Goal: Task Accomplishment & Management: Manage account settings

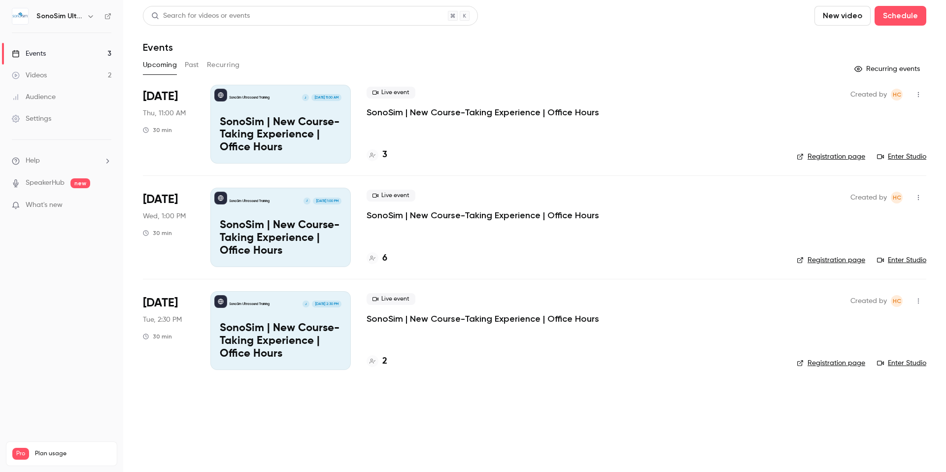
click at [268, 126] on p "SonoSim | New Course-Taking Experience | Office Hours" at bounding box center [281, 135] width 122 height 38
click at [894, 15] on button "Schedule" at bounding box center [900, 16] width 52 height 20
click at [852, 43] on div "One time event" at bounding box center [880, 43] width 75 height 10
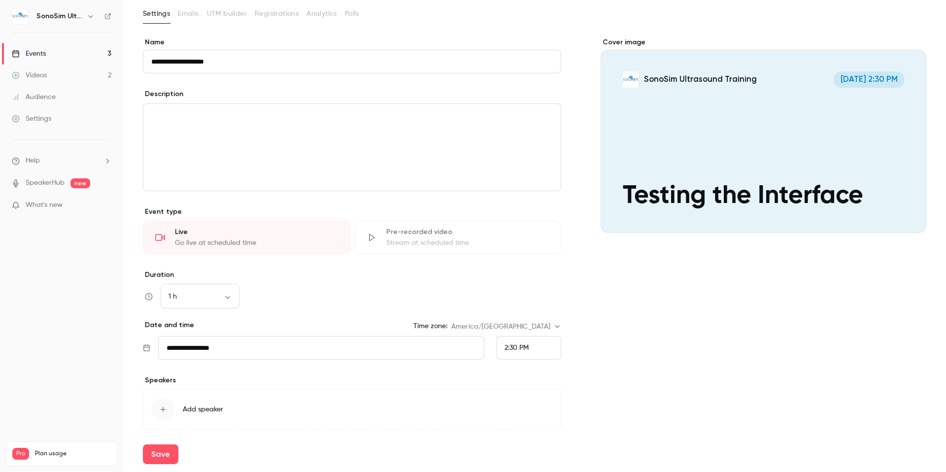
scroll to position [88, 0]
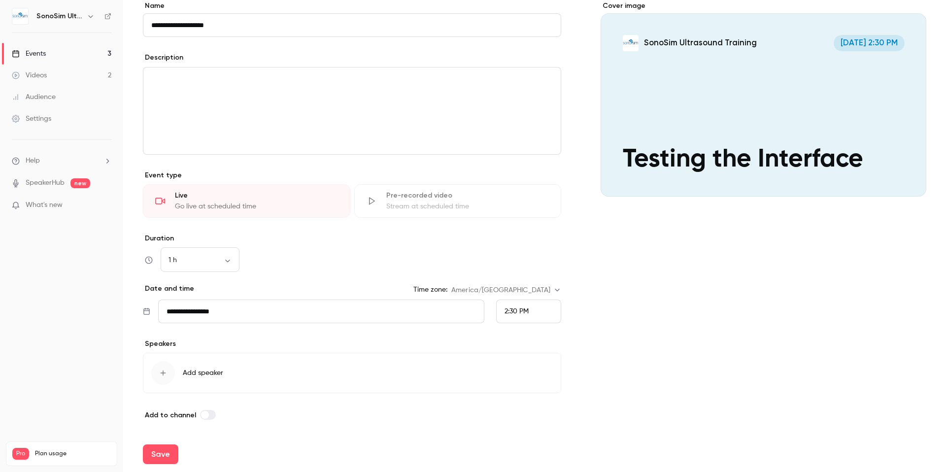
type input "**********"
click at [536, 314] on div "2:30 PM" at bounding box center [528, 312] width 65 height 24
click at [514, 211] on span "2:30 PM" at bounding box center [513, 211] width 25 height 7
click at [161, 375] on icon "button" at bounding box center [163, 373] width 8 height 8
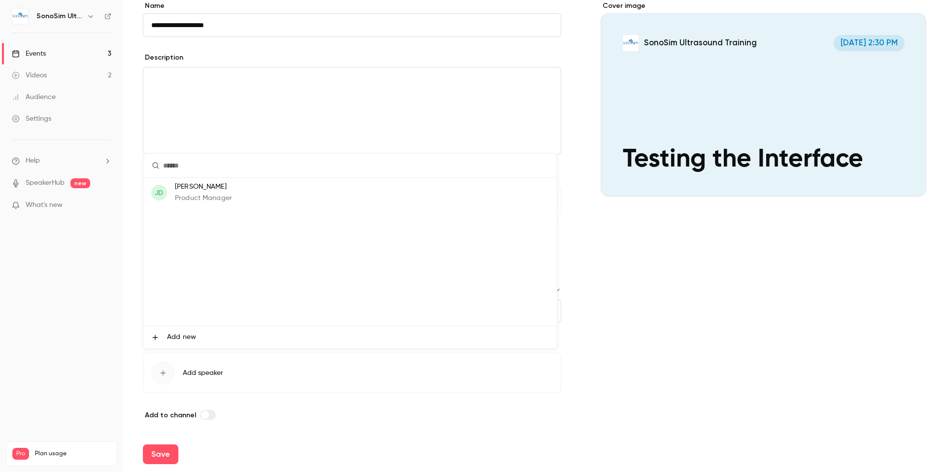
click at [230, 197] on p "Product Manager" at bounding box center [203, 198] width 57 height 10
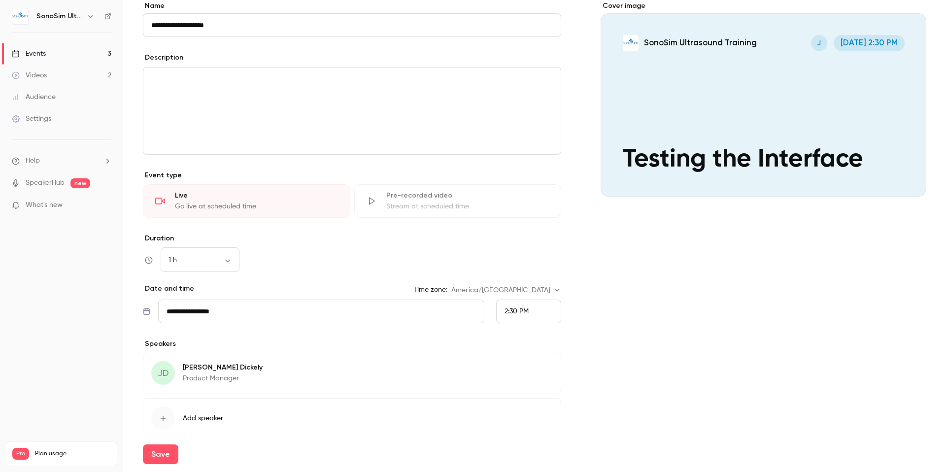
click at [161, 437] on div "Save" at bounding box center [534, 454] width 783 height 35
click at [164, 416] on icon "button" at bounding box center [163, 418] width 8 height 8
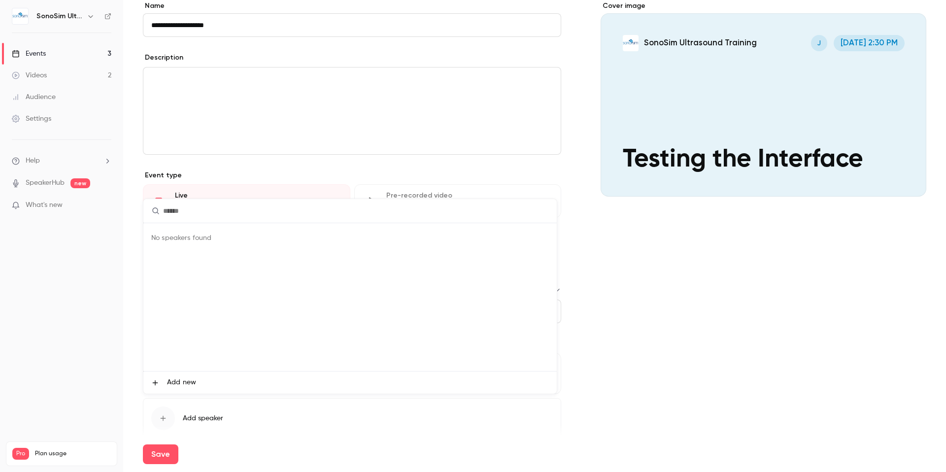
click at [170, 385] on span "Add new" at bounding box center [181, 382] width 29 height 10
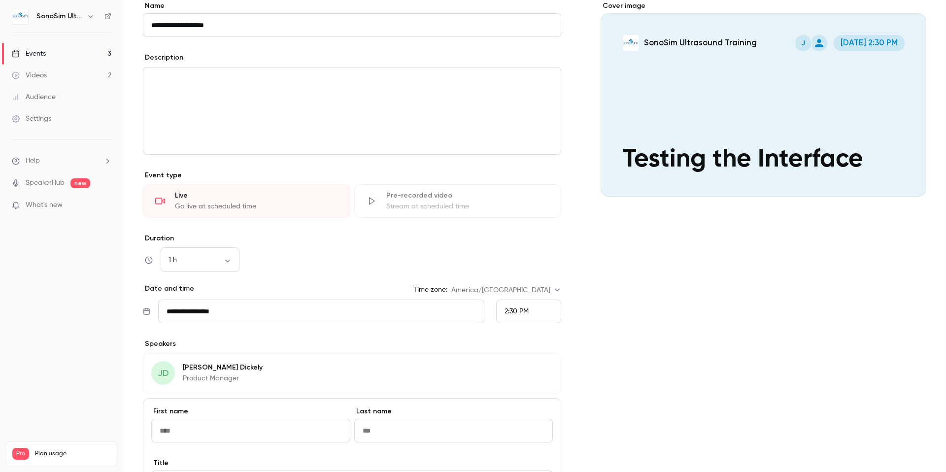
type input "*****"
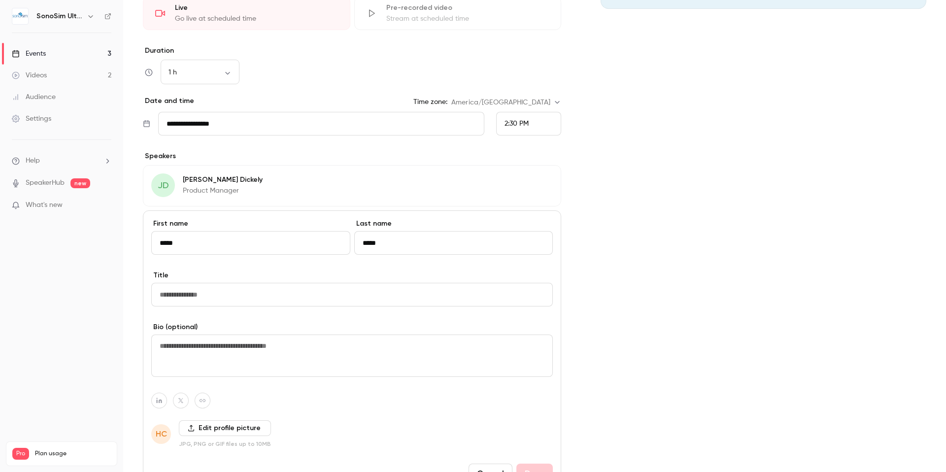
scroll to position [374, 0]
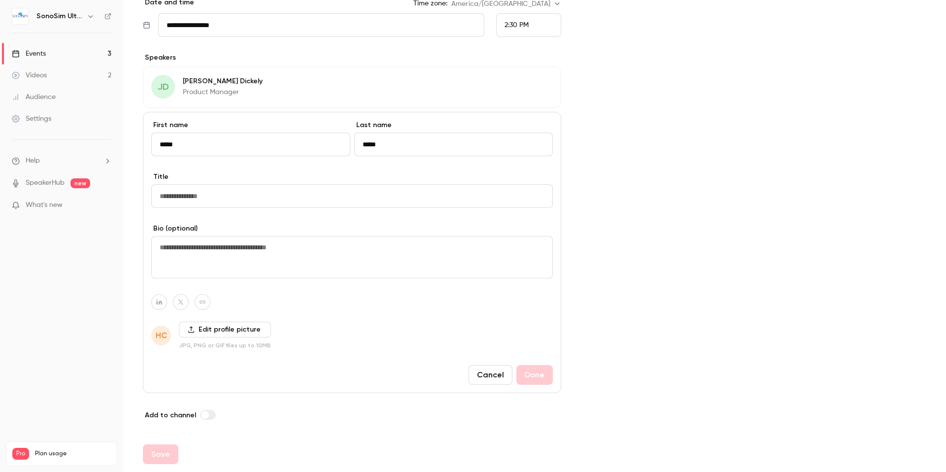
click at [269, 195] on input "Title" at bounding box center [352, 196] width 402 height 24
click at [251, 251] on textarea at bounding box center [352, 257] width 402 height 42
click at [249, 196] on input "Title" at bounding box center [352, 196] width 402 height 24
type input "*******"
click at [523, 379] on button "Done" at bounding box center [534, 375] width 36 height 20
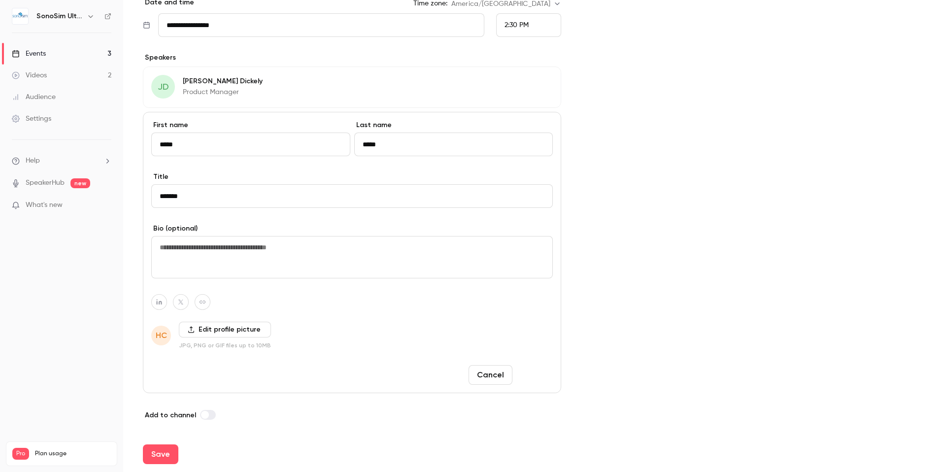
scroll to position [178, 0]
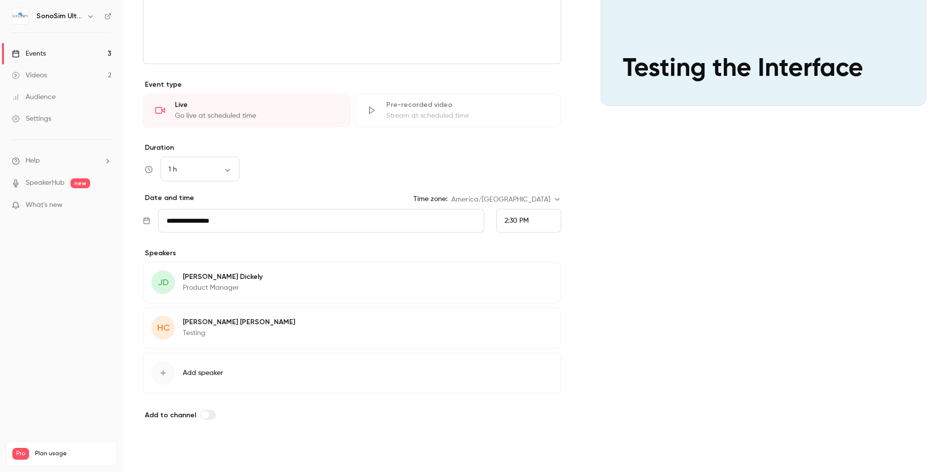
click at [158, 457] on button "Save" at bounding box center [160, 454] width 35 height 20
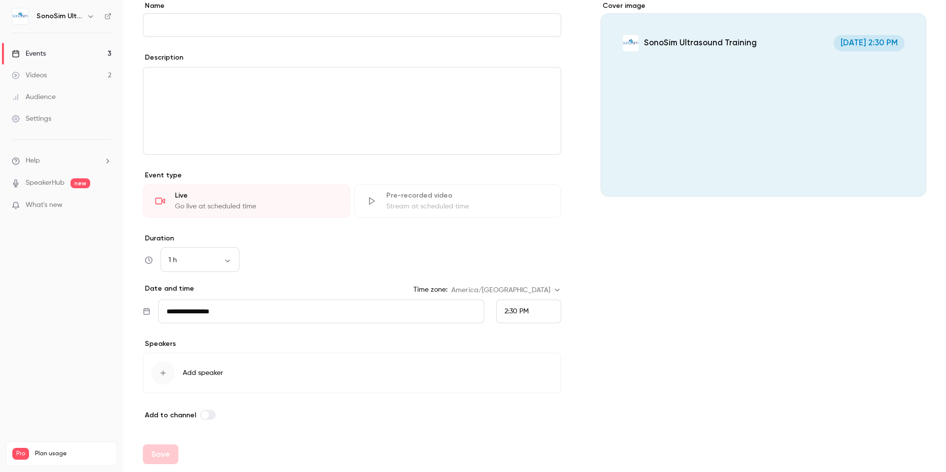
scroll to position [88, 0]
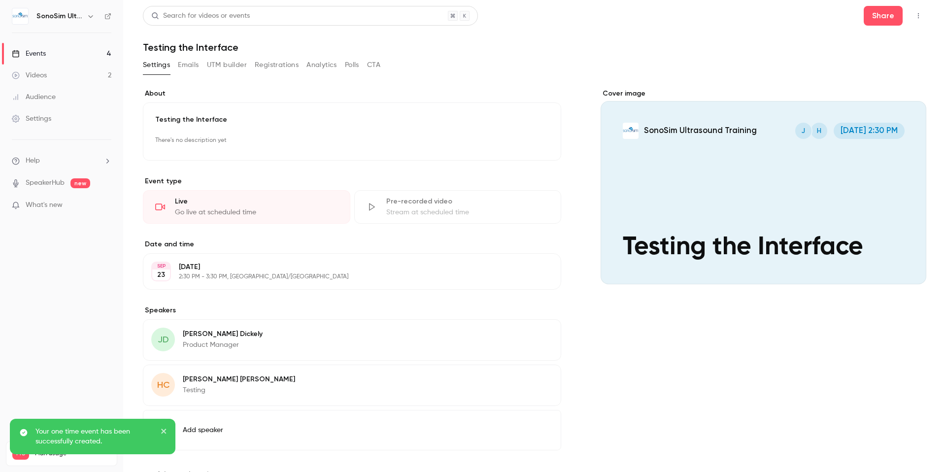
click at [164, 432] on icon "close" at bounding box center [163, 431] width 5 height 5
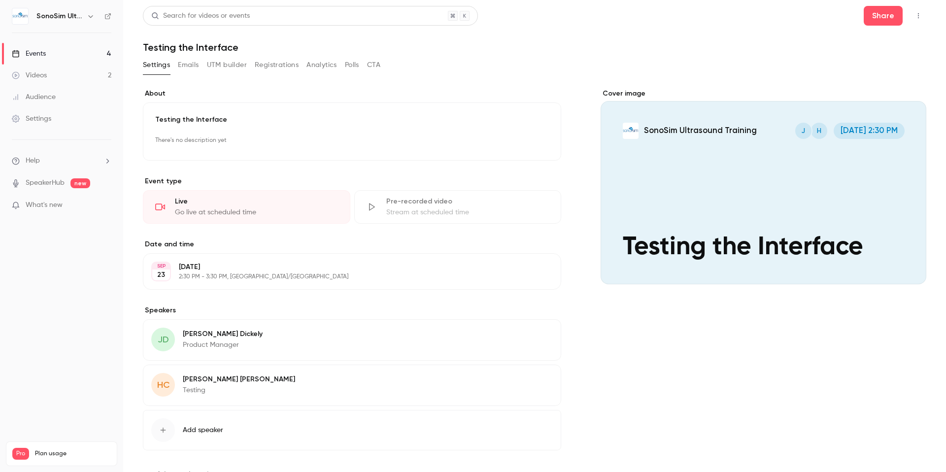
click at [914, 16] on icon "button" at bounding box center [918, 15] width 8 height 7
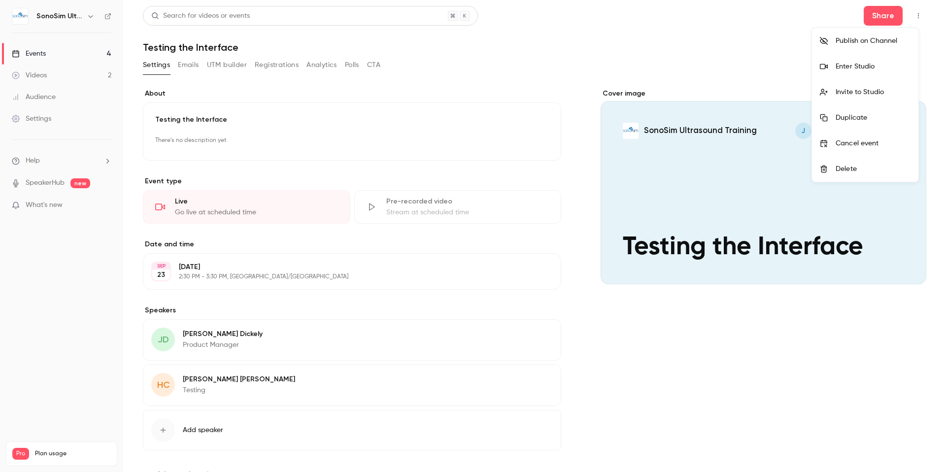
click at [513, 85] on div at bounding box center [473, 236] width 946 height 472
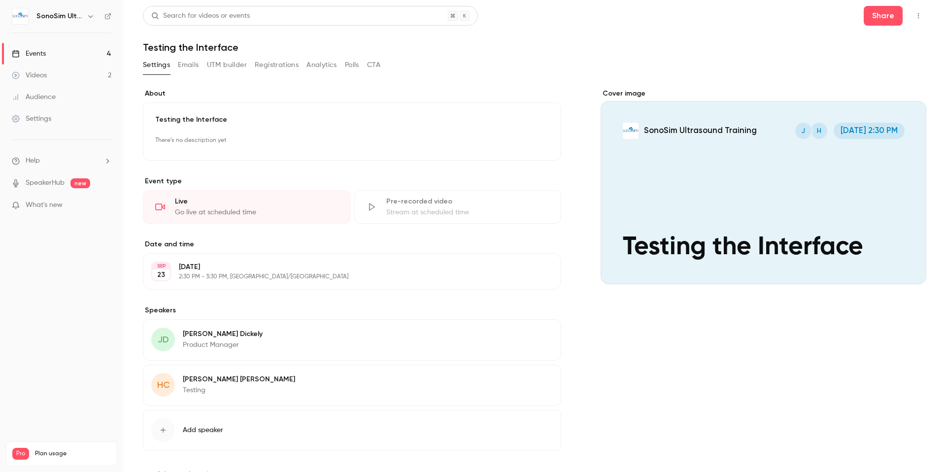
click at [62, 47] on link "Events 4" at bounding box center [61, 54] width 123 height 22
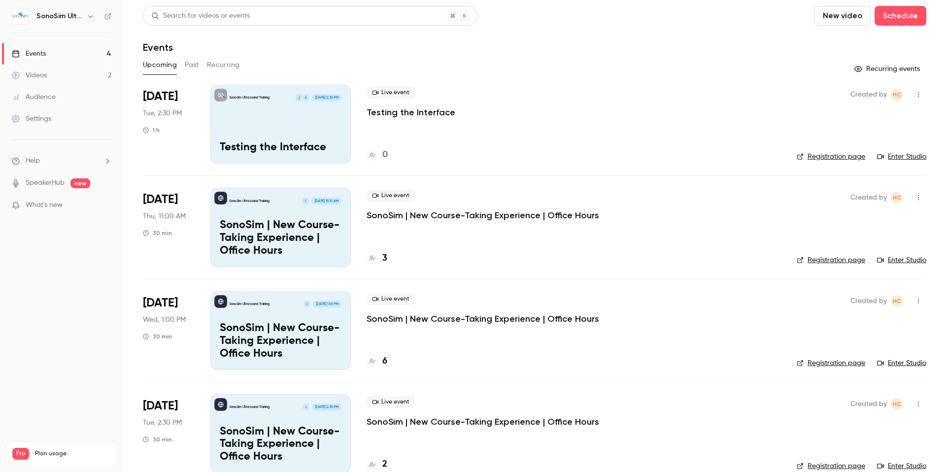
click at [914, 94] on icon "button" at bounding box center [918, 94] width 8 height 7
click at [853, 118] on div "Share" at bounding box center [873, 120] width 75 height 10
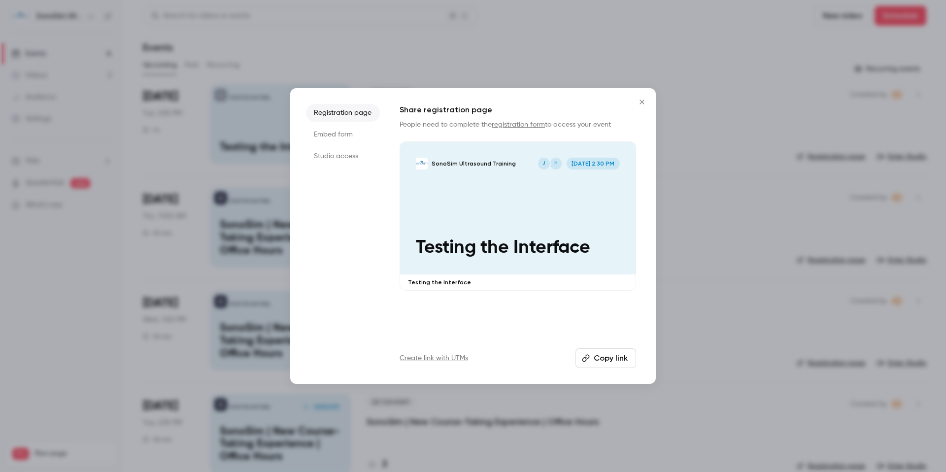
click at [597, 362] on button "Copy link" at bounding box center [605, 358] width 61 height 20
click at [642, 101] on icon "Close" at bounding box center [641, 102] width 4 height 4
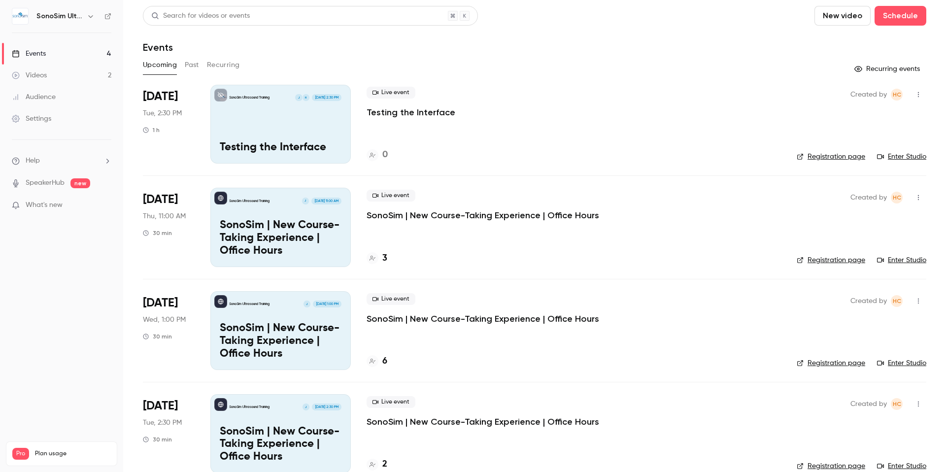
click at [314, 110] on div "SonoSim Ultrasound Training H J [DATE] 2:30 PM Testing the Interface" at bounding box center [280, 124] width 140 height 79
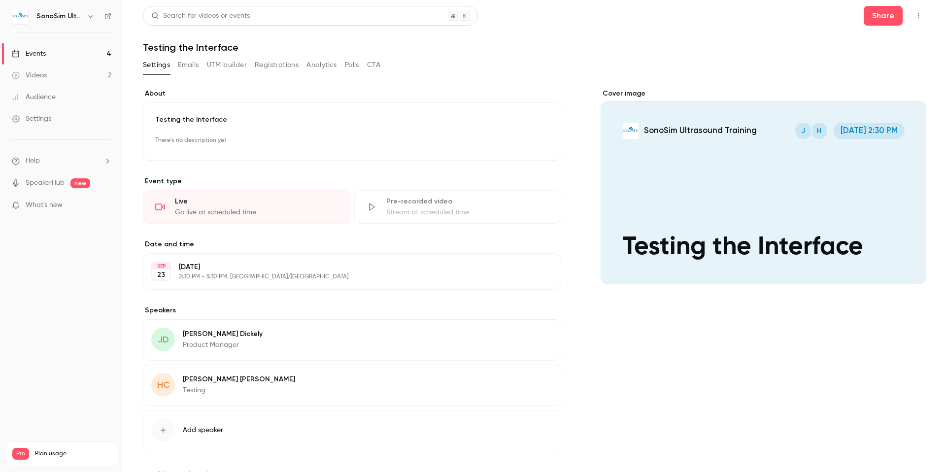
click at [914, 16] on icon "button" at bounding box center [918, 15] width 8 height 7
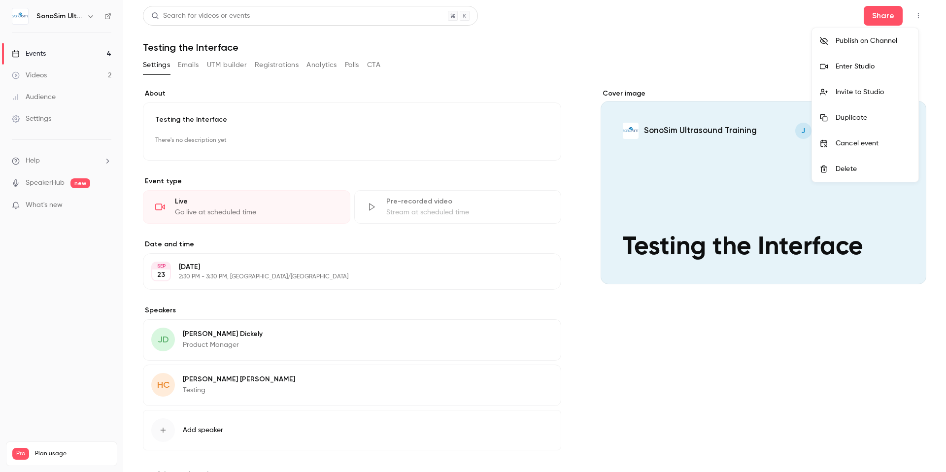
click at [867, 65] on div "Enter Studio" at bounding box center [873, 67] width 75 height 10
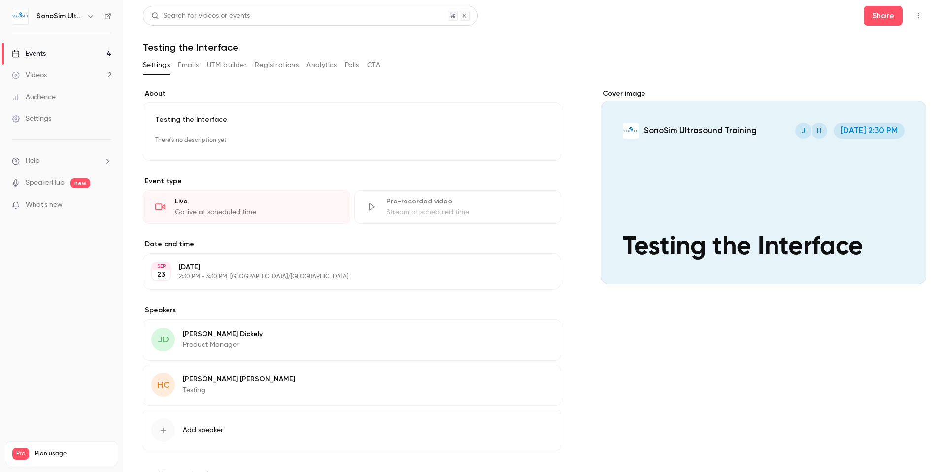
click at [50, 54] on link "Events 4" at bounding box center [61, 54] width 123 height 22
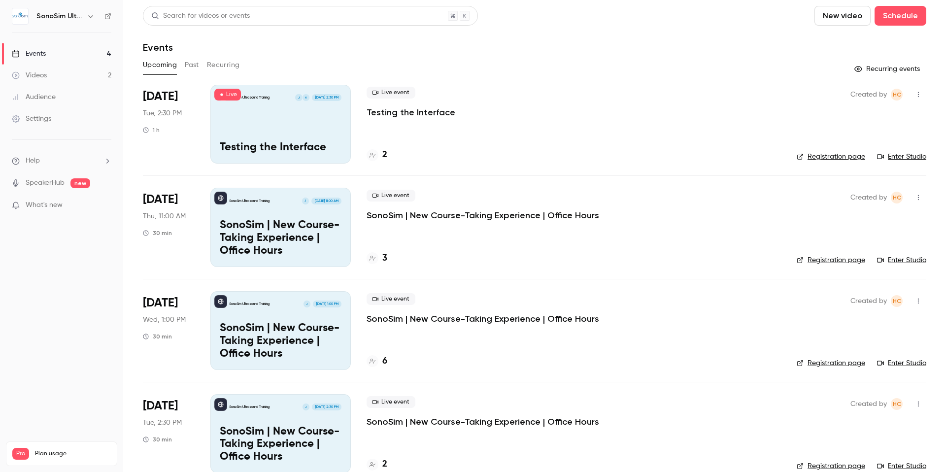
click at [301, 227] on p "SonoSim | New Course-Taking Experience | Office Hours" at bounding box center [281, 238] width 122 height 38
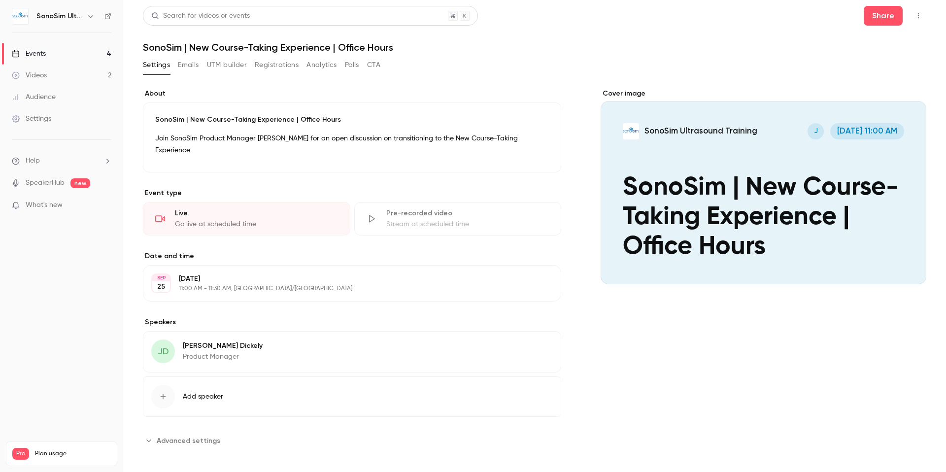
click at [187, 67] on button "Emails" at bounding box center [188, 65] width 21 height 16
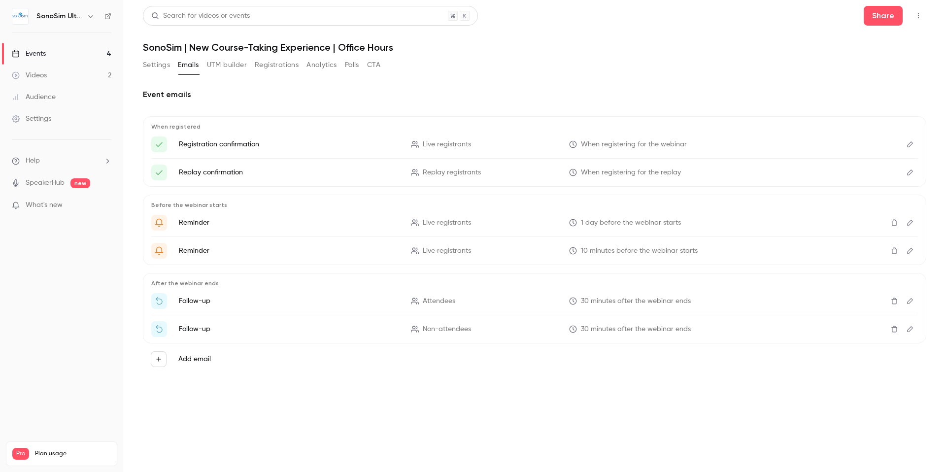
click at [380, 65] on button "CTA" at bounding box center [373, 65] width 13 height 16
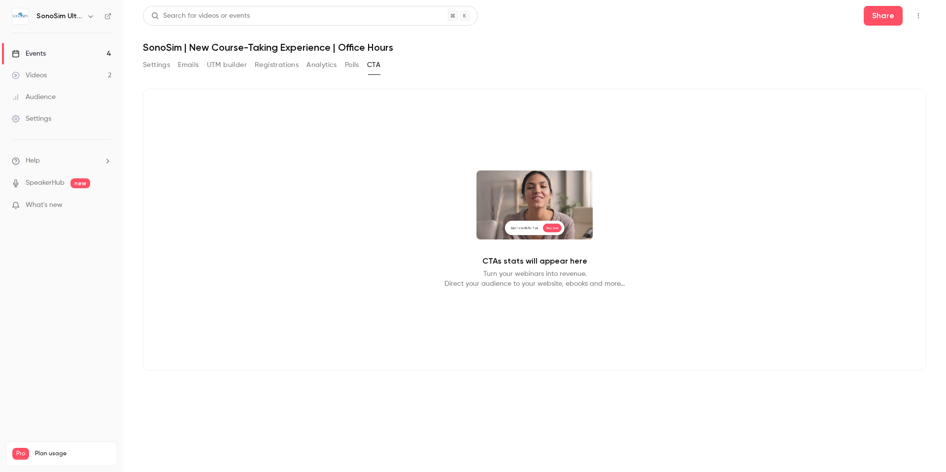
click at [355, 65] on button "Polls" at bounding box center [352, 65] width 14 height 16
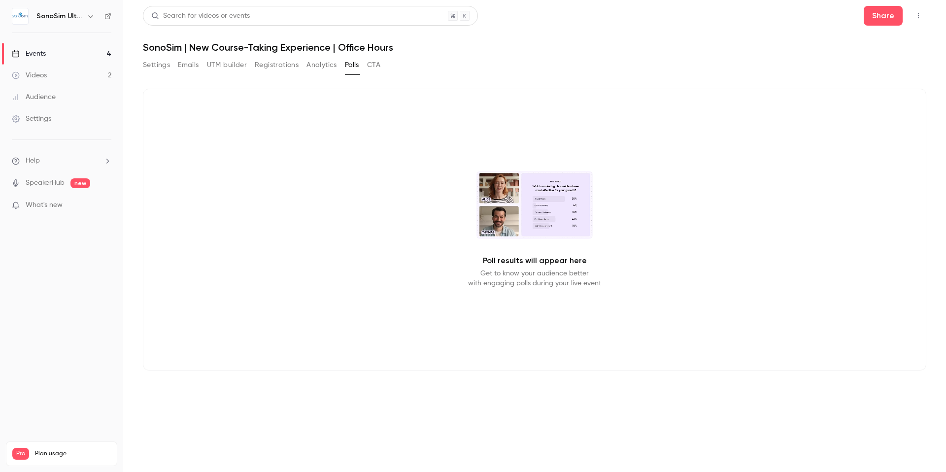
click at [327, 67] on button "Analytics" at bounding box center [321, 65] width 31 height 16
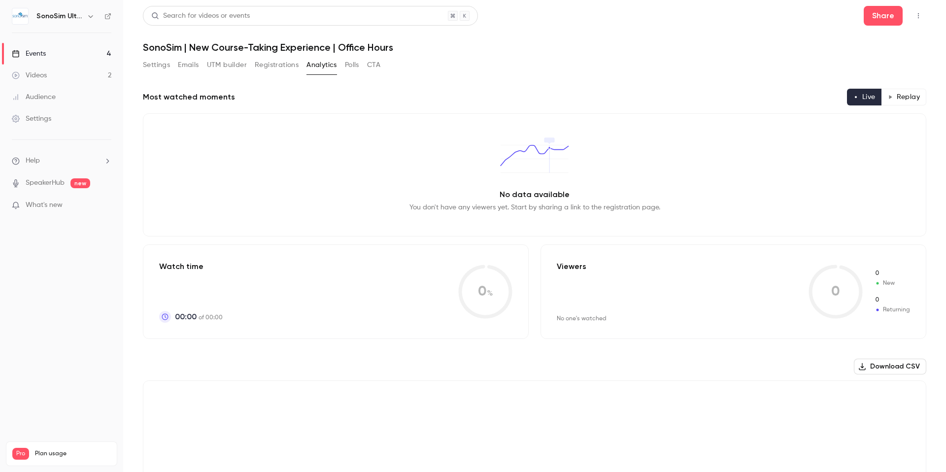
click at [164, 70] on button "Settings" at bounding box center [156, 65] width 27 height 16
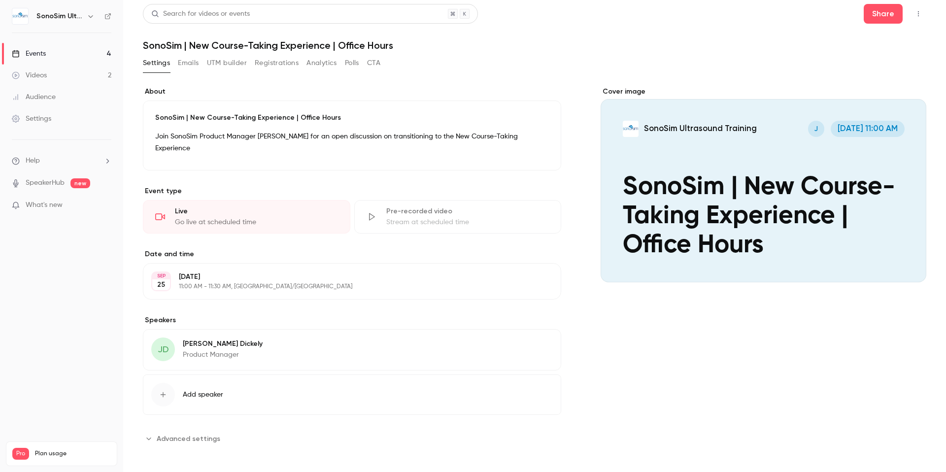
scroll to position [6, 0]
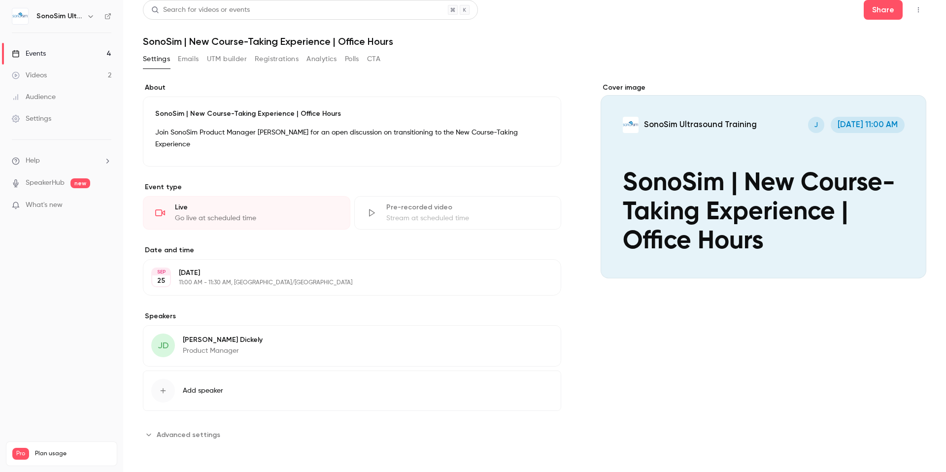
click at [198, 434] on span "Advanced settings" at bounding box center [189, 435] width 64 height 10
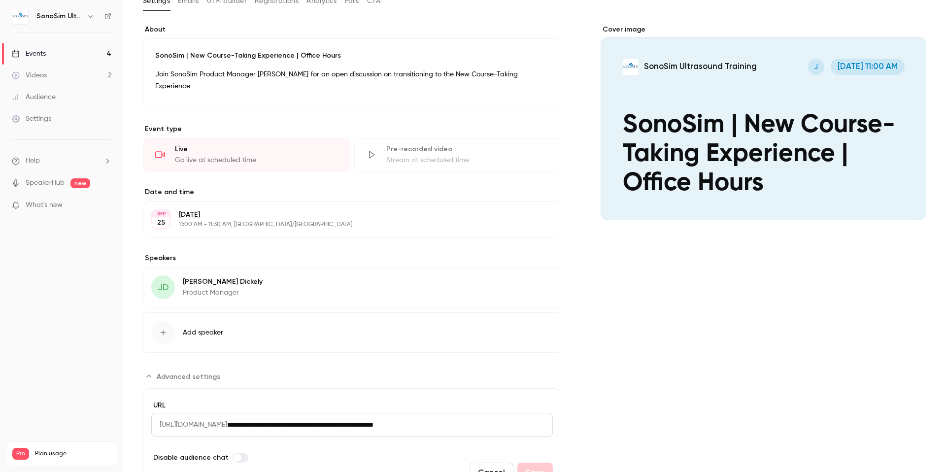
scroll to position [116, 0]
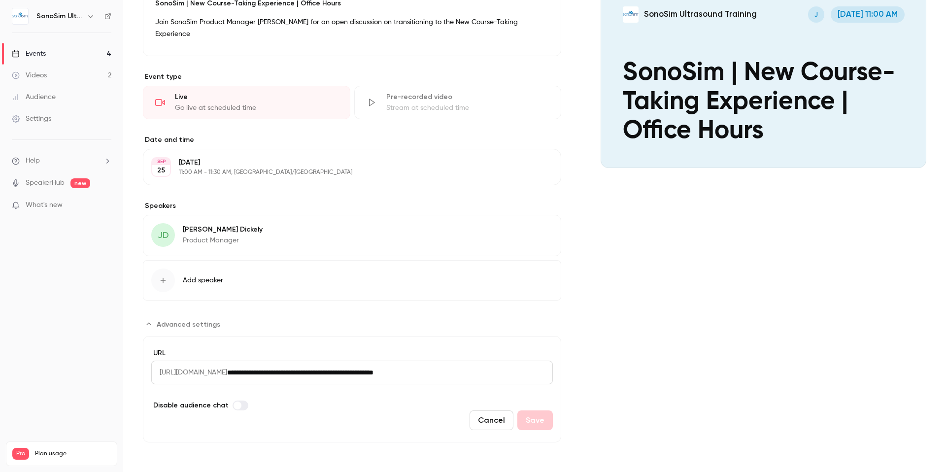
click at [376, 372] on input "**********" at bounding box center [390, 373] width 326 height 24
click at [499, 376] on input "**********" at bounding box center [390, 373] width 326 height 24
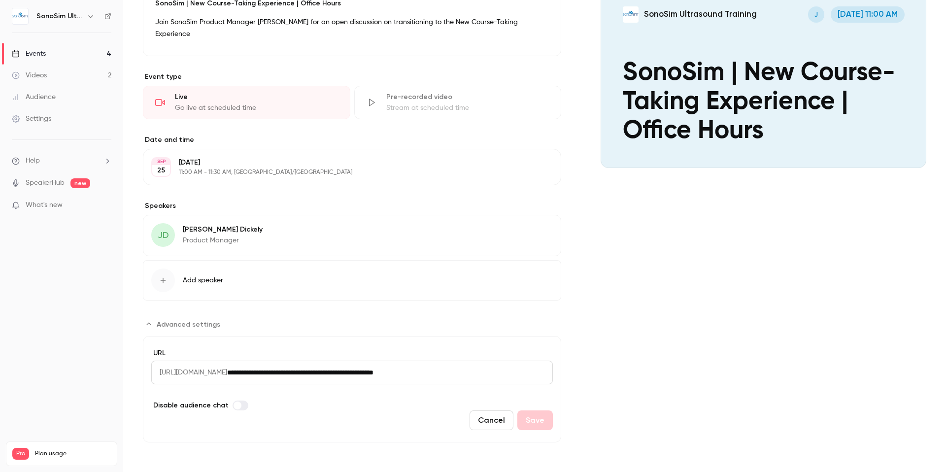
drag, startPoint x: 516, startPoint y: 370, endPoint x: 122, endPoint y: 384, distance: 394.9
click at [115, 387] on div "**********" at bounding box center [473, 236] width 946 height 472
click at [345, 369] on input "**********" at bounding box center [390, 373] width 326 height 24
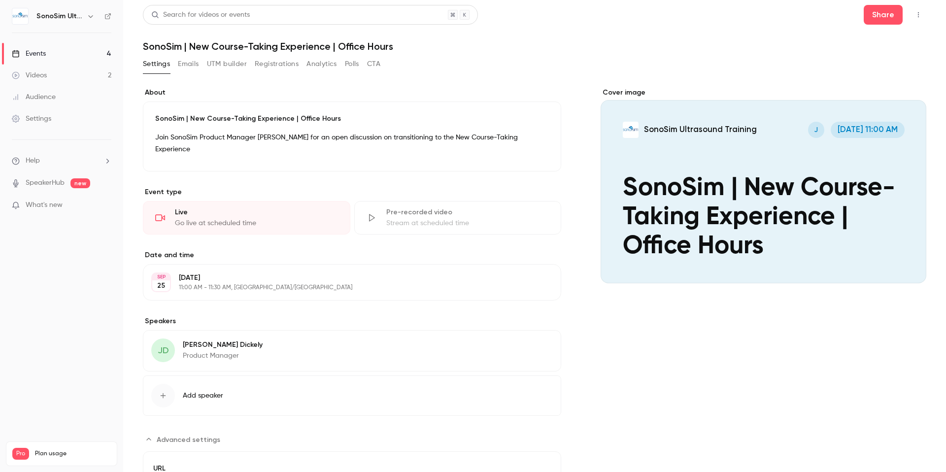
scroll to position [0, 0]
click at [905, 264] on icon "Cover image" at bounding box center [908, 266] width 6 height 6
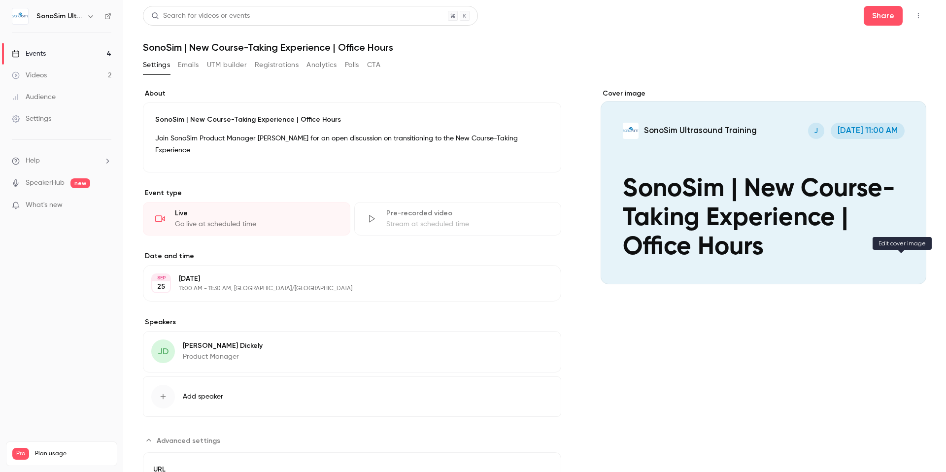
click at [903, 264] on icon "Cover image" at bounding box center [908, 267] width 11 height 8
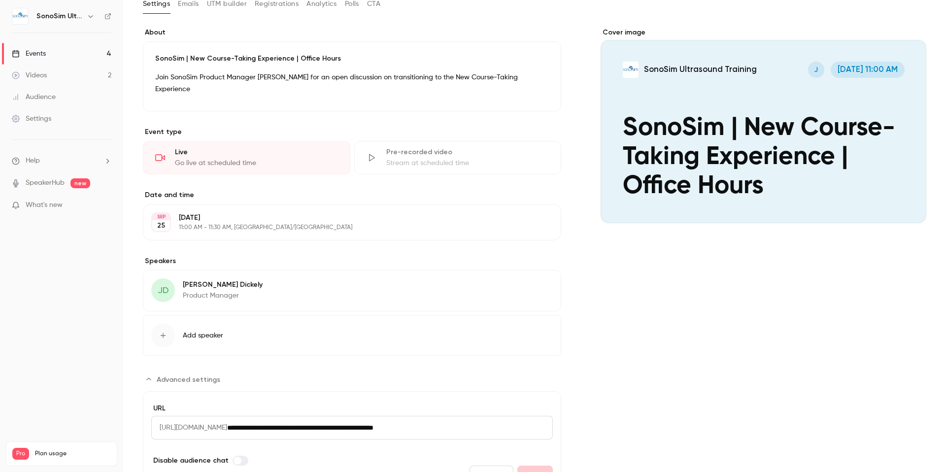
scroll to position [116, 0]
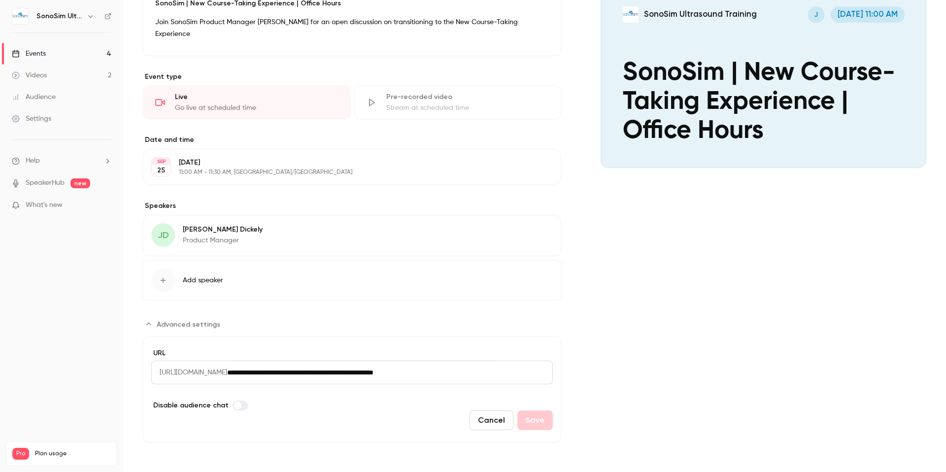
click at [314, 370] on input "**********" at bounding box center [390, 373] width 326 height 24
click at [358, 319] on section "**********" at bounding box center [352, 379] width 418 height 126
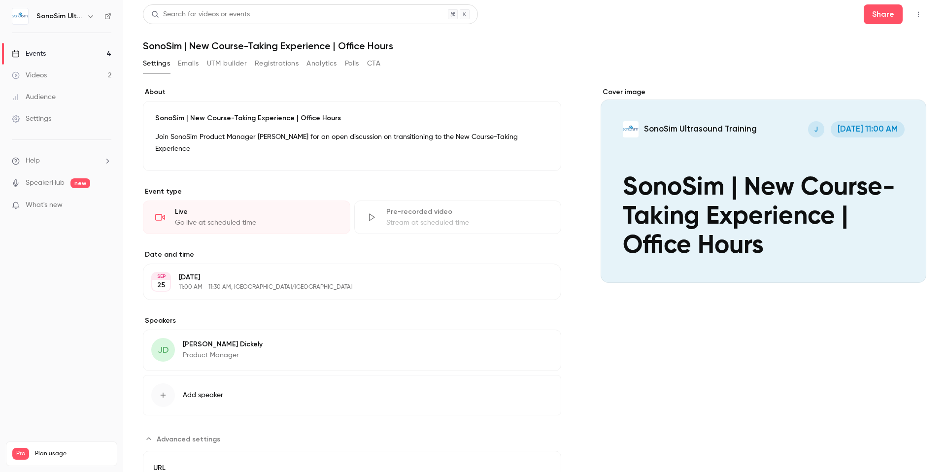
scroll to position [0, 0]
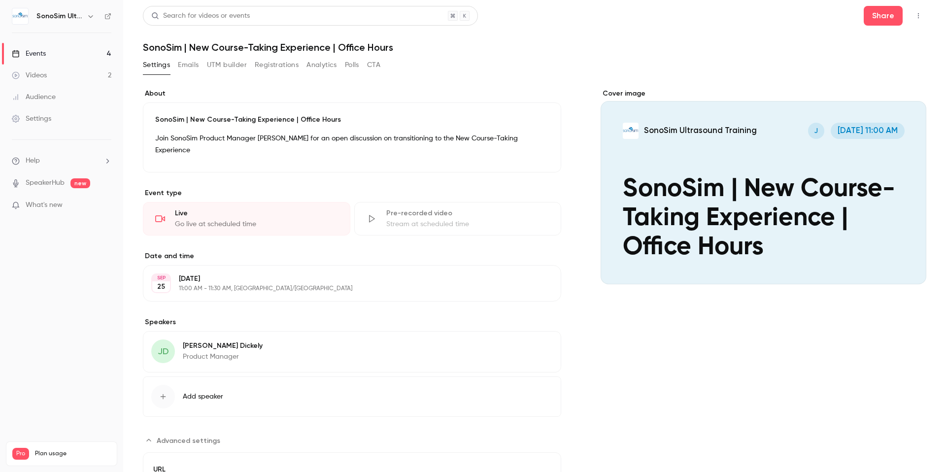
click at [33, 118] on div "Settings" at bounding box center [31, 119] width 39 height 10
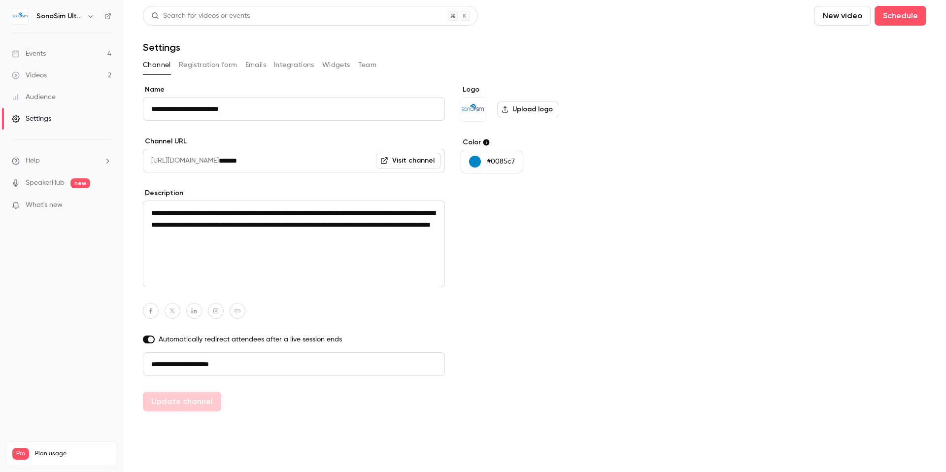
click at [399, 163] on link "Visit channel" at bounding box center [408, 161] width 65 height 16
click at [51, 57] on link "Events 4" at bounding box center [61, 54] width 123 height 22
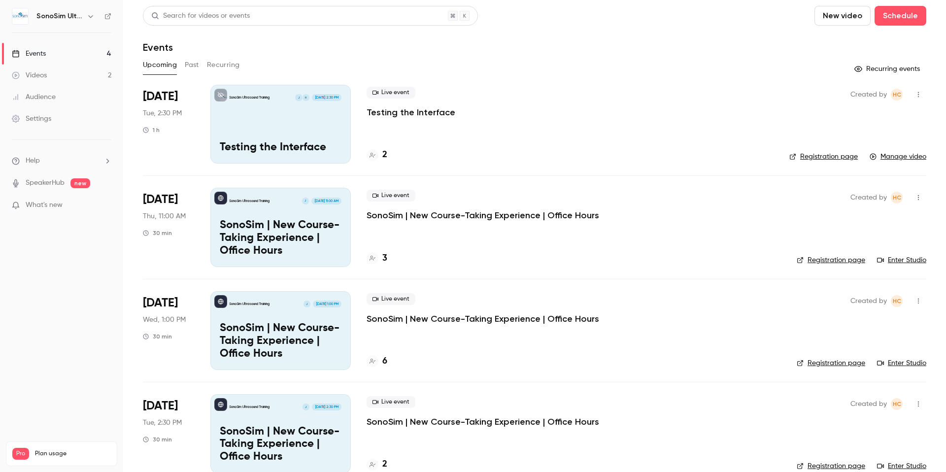
click at [918, 93] on icon "button" at bounding box center [918, 94] width 1 height 5
click at [853, 197] on div "Delete" at bounding box center [873, 197] width 75 height 10
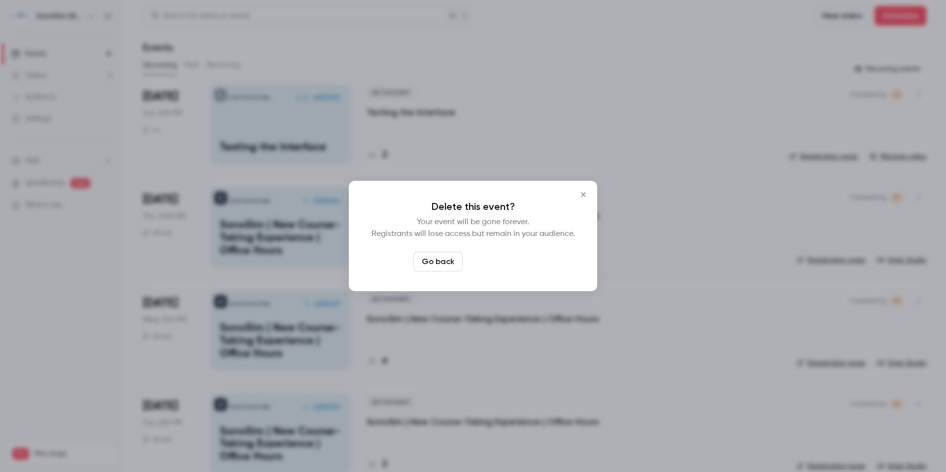
click at [508, 265] on button "Delete event" at bounding box center [500, 262] width 66 height 20
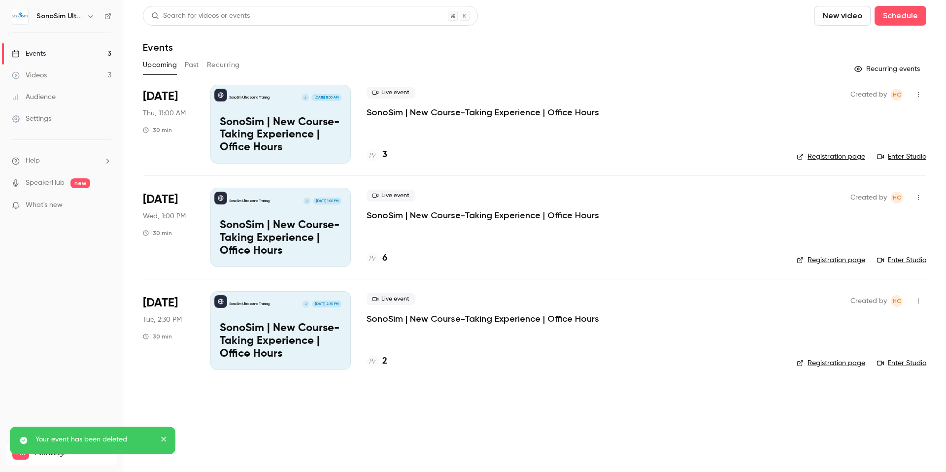
click at [924, 93] on button "button" at bounding box center [918, 95] width 16 height 16
click at [305, 107] on div at bounding box center [473, 236] width 946 height 472
click at [299, 113] on div "SonoSim Ultrasound Training J [DATE] 11:00 AM SonoSim | New Course-Taking Exper…" at bounding box center [280, 124] width 140 height 79
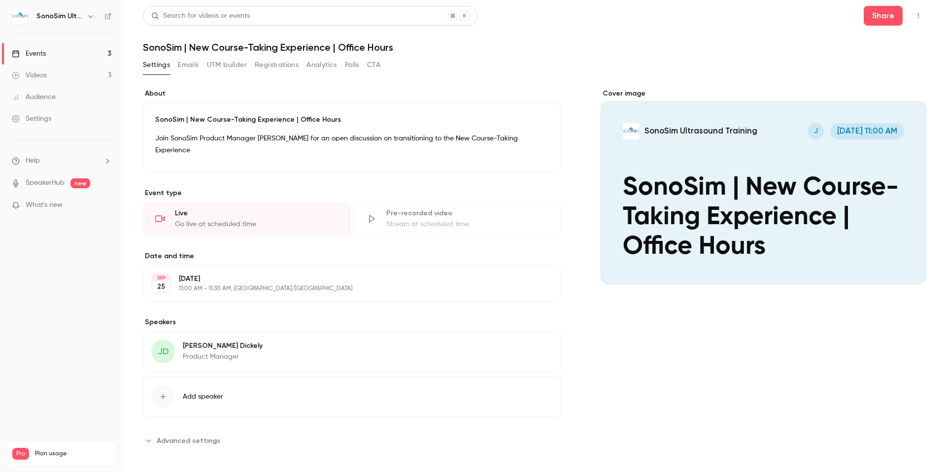
click at [290, 150] on div "SonoSim | New Course-Taking Experience | Office Hours Join SonoSim Product Mana…" at bounding box center [352, 137] width 418 height 70
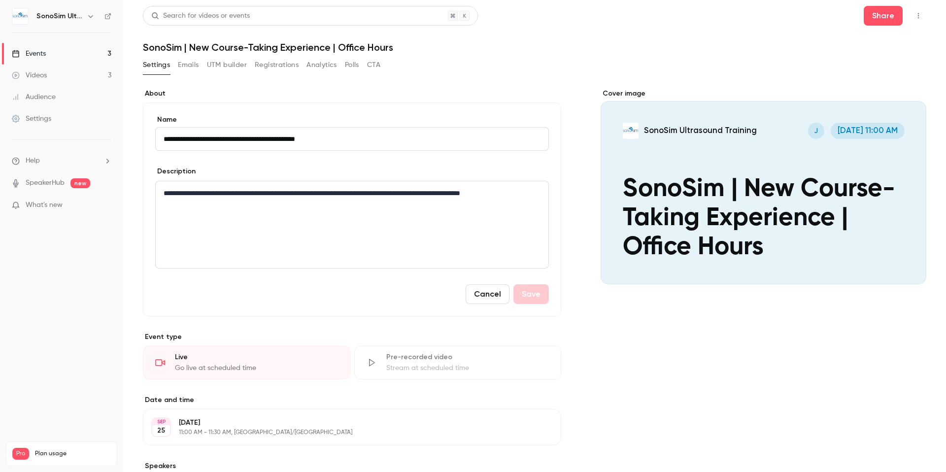
click at [213, 211] on div "**********" at bounding box center [352, 224] width 393 height 87
drag, startPoint x: 417, startPoint y: 203, endPoint x: 296, endPoint y: 209, distance: 121.8
click at [296, 209] on p "**********" at bounding box center [350, 199] width 373 height 24
click at [466, 224] on div "**********" at bounding box center [352, 224] width 393 height 87
click at [533, 289] on button "Save" at bounding box center [530, 294] width 35 height 20
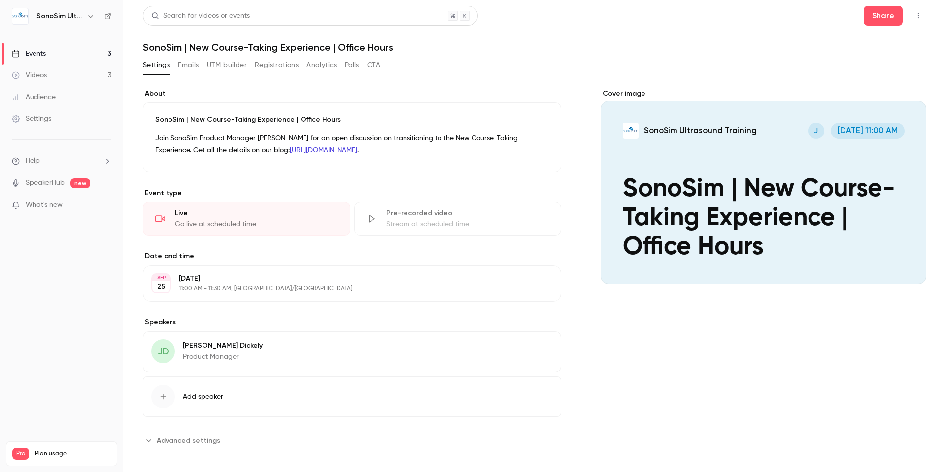
click at [495, 151] on p "Join SonoSim Product Manager [PERSON_NAME] for an open discussion on transition…" at bounding box center [352, 145] width 394 height 24
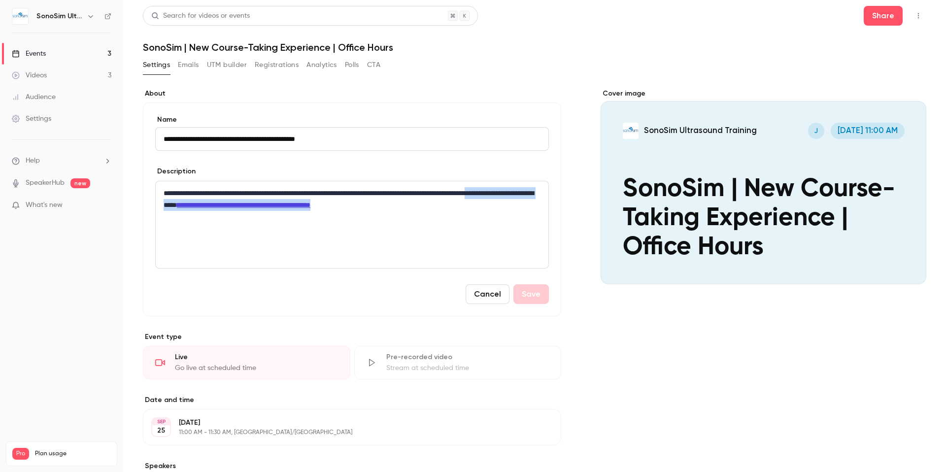
drag, startPoint x: 494, startPoint y: 204, endPoint x: 202, endPoint y: 208, distance: 292.7
click at [202, 208] on p "**********" at bounding box center [350, 199] width 373 height 24
copy p "**********"
click at [70, 52] on link "Events 3" at bounding box center [61, 54] width 123 height 22
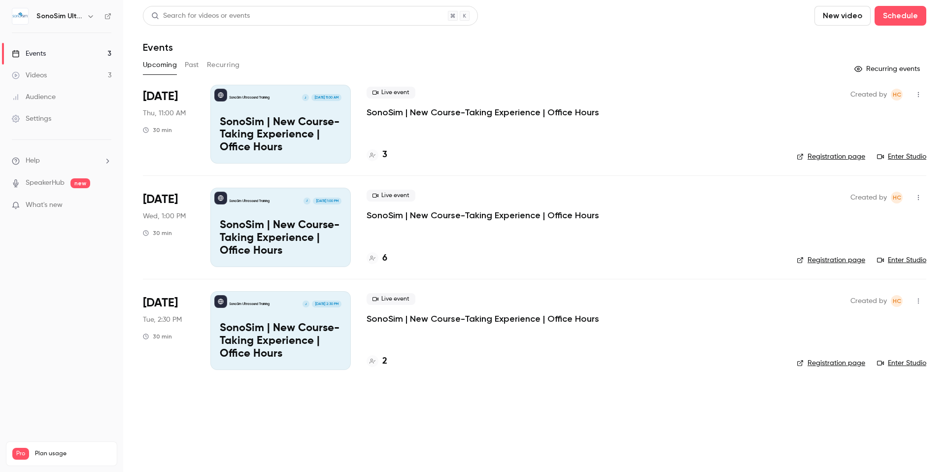
click at [197, 62] on button "Past" at bounding box center [192, 65] width 14 height 16
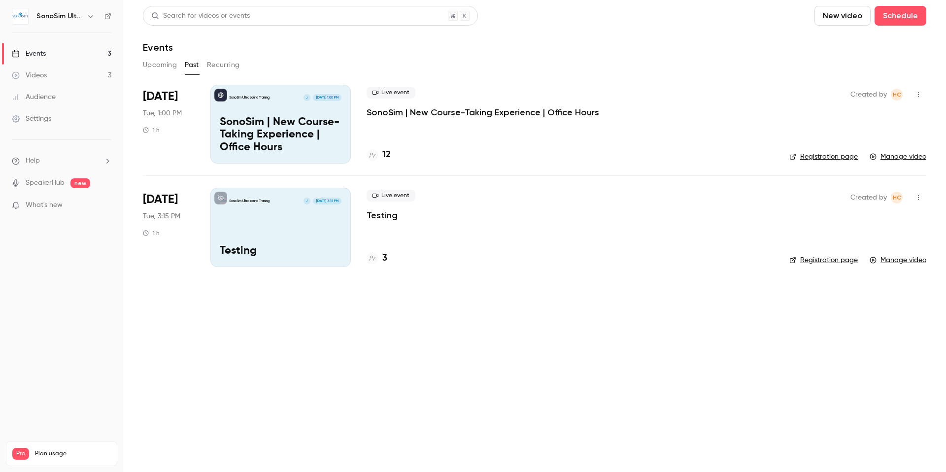
click at [919, 95] on icon "button" at bounding box center [918, 94] width 8 height 7
click at [291, 126] on div at bounding box center [473, 236] width 946 height 472
click at [316, 118] on p "SonoSim | New Course-Taking Experience | Office Hours" at bounding box center [281, 135] width 122 height 38
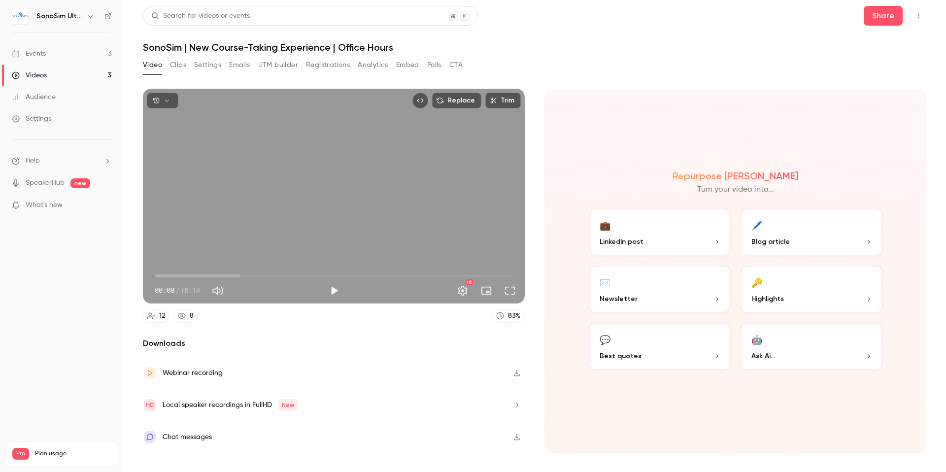
click at [201, 67] on button "Settings" at bounding box center [207, 65] width 27 height 16
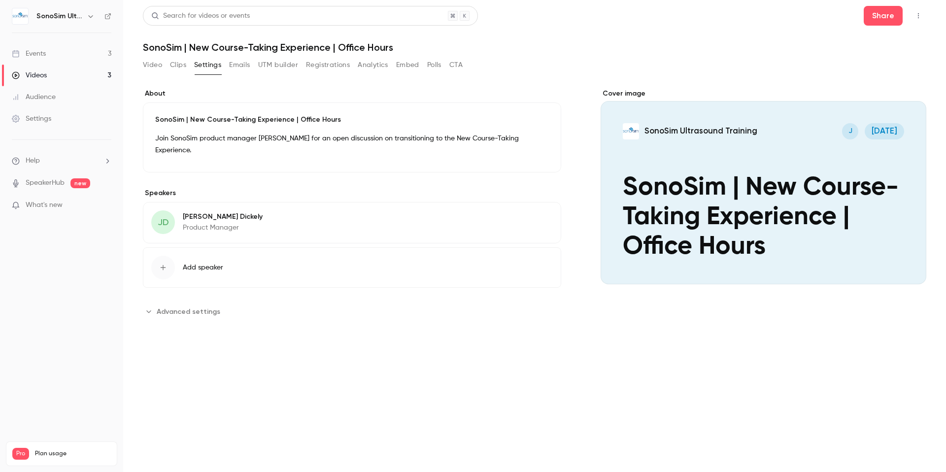
click at [336, 157] on div "Join SonoSim product manager [PERSON_NAME] for an open discussion on transition…" at bounding box center [352, 147] width 394 height 28
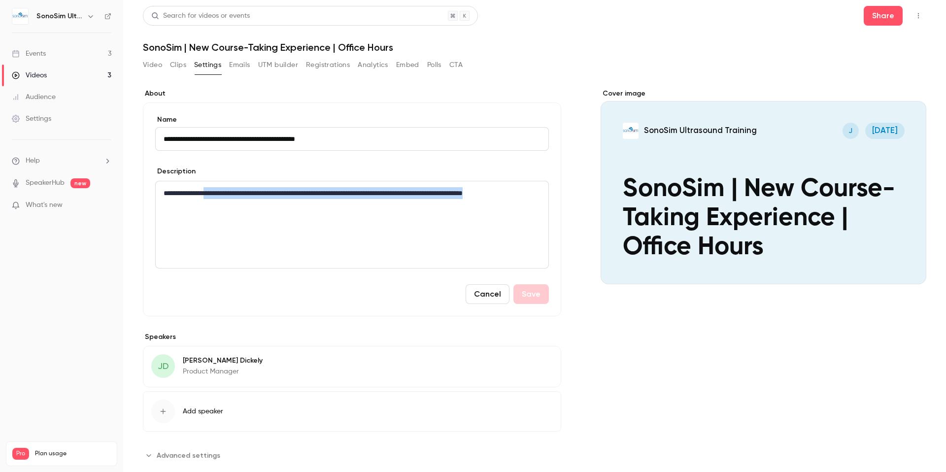
drag, startPoint x: 244, startPoint y: 207, endPoint x: 215, endPoint y: 197, distance: 31.0
click at [217, 193] on p "**********" at bounding box center [350, 199] width 373 height 24
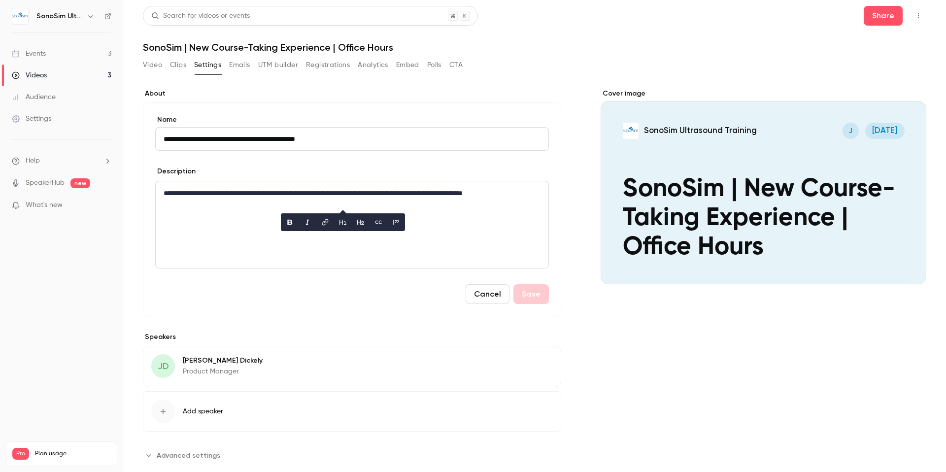
click at [213, 201] on p "**********" at bounding box center [350, 199] width 373 height 24
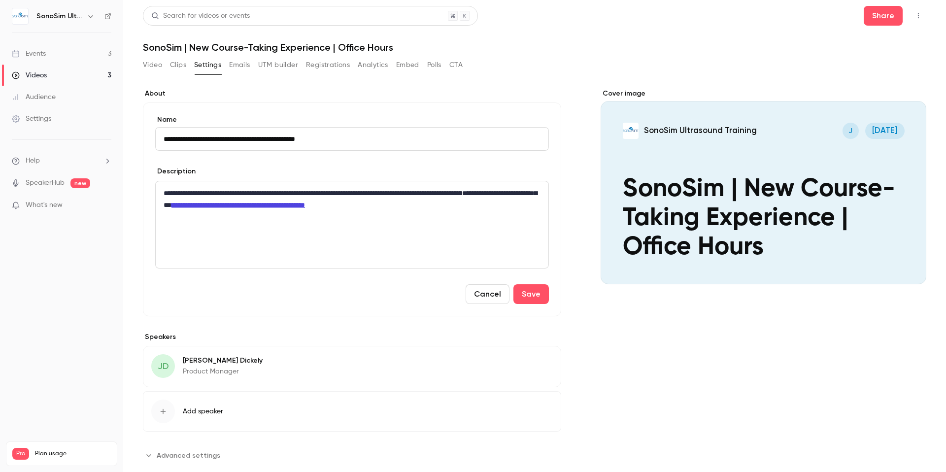
click at [200, 204] on span "**********" at bounding box center [350, 199] width 373 height 19
click at [524, 295] on button "Save" at bounding box center [530, 294] width 35 height 20
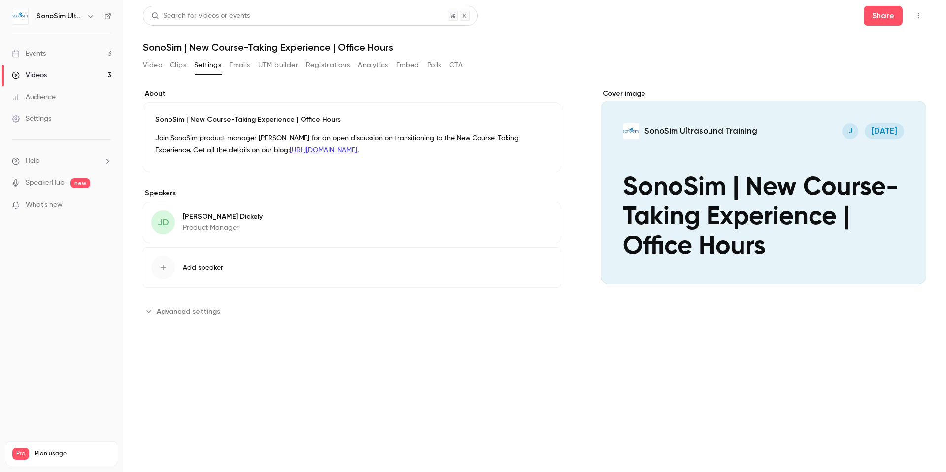
click at [242, 172] on div "**********" at bounding box center [352, 204] width 418 height 231
drag, startPoint x: 195, startPoint y: 148, endPoint x: 485, endPoint y: 156, distance: 289.8
click at [485, 156] on div "Join SonoSim product manager [PERSON_NAME] for an open discussion on transition…" at bounding box center [352, 147] width 394 height 28
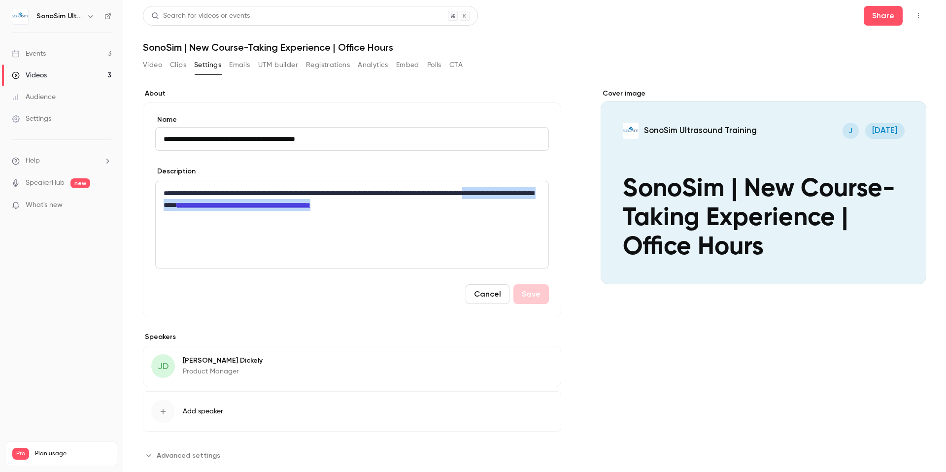
drag, startPoint x: 499, startPoint y: 203, endPoint x: 201, endPoint y: 208, distance: 298.6
click at [201, 208] on p "**********" at bounding box center [350, 199] width 373 height 24
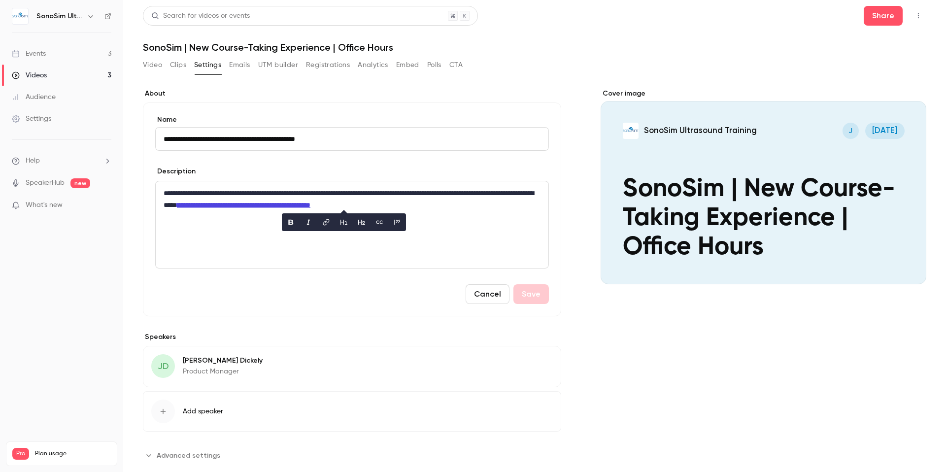
click at [763, 203] on div "Cover image" at bounding box center [764, 187] width 326 height 196
click at [0, 0] on input "SonoSim Ultrasound Training J [DATE] SonoSim | New Course-Taking Experience | O…" at bounding box center [0, 0] width 0 height 0
click at [534, 292] on div "Cancel Save" at bounding box center [352, 294] width 394 height 20
click at [489, 297] on button "Cancel" at bounding box center [488, 294] width 44 height 20
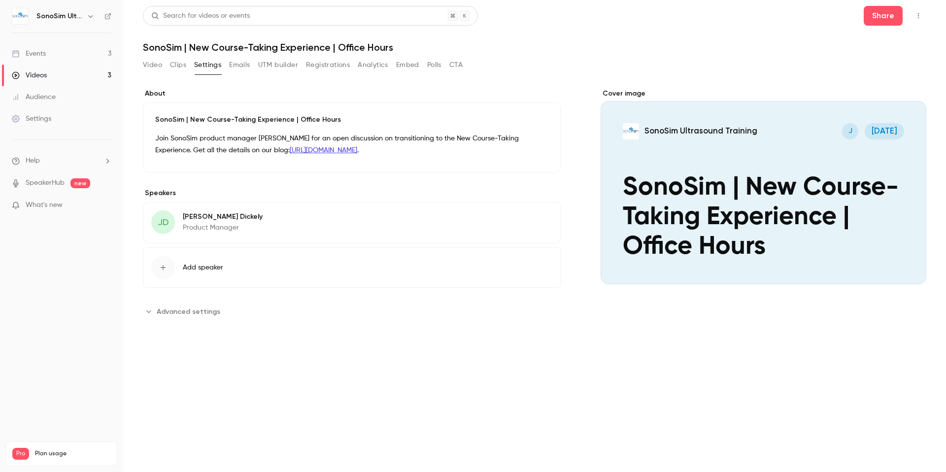
click at [149, 70] on button "Video" at bounding box center [152, 65] width 19 height 16
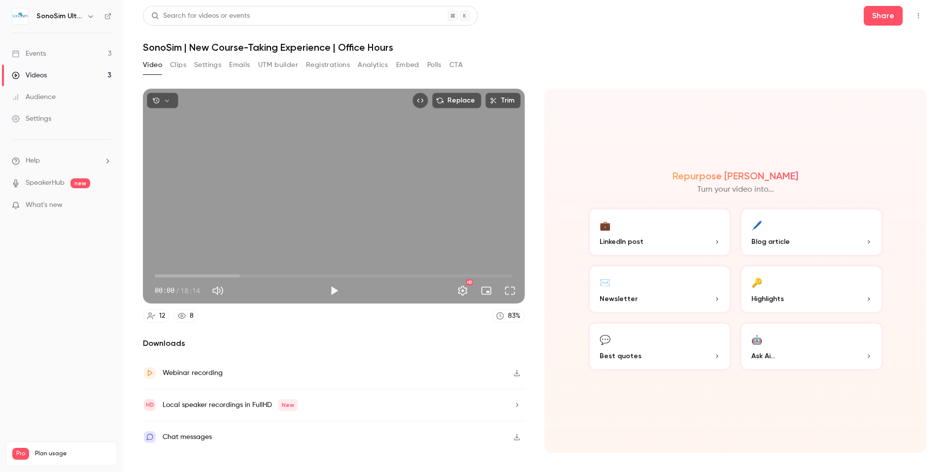
click at [717, 243] on icon "button" at bounding box center [717, 242] width 6 height 6
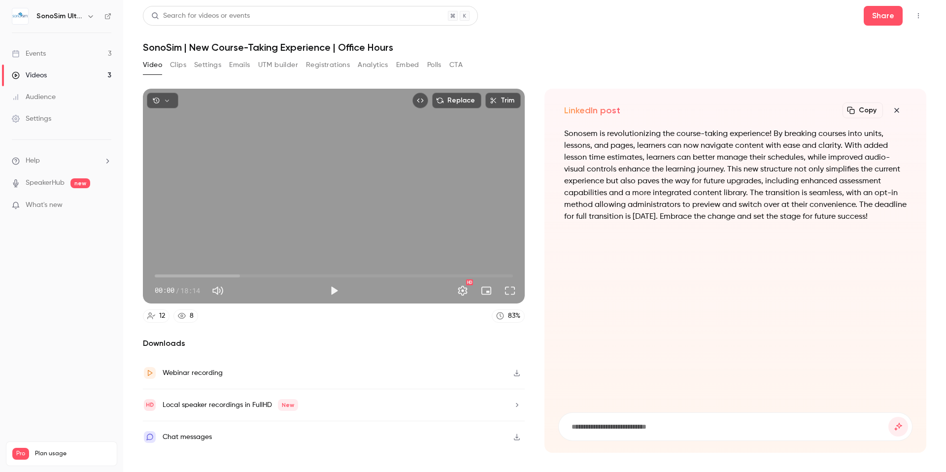
click at [900, 109] on icon "button" at bounding box center [897, 110] width 12 height 8
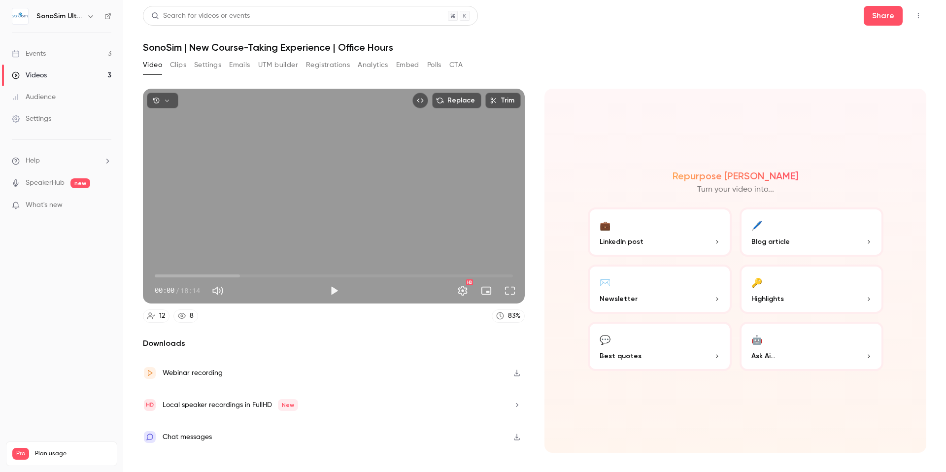
click at [369, 65] on button "Analytics" at bounding box center [373, 65] width 31 height 16
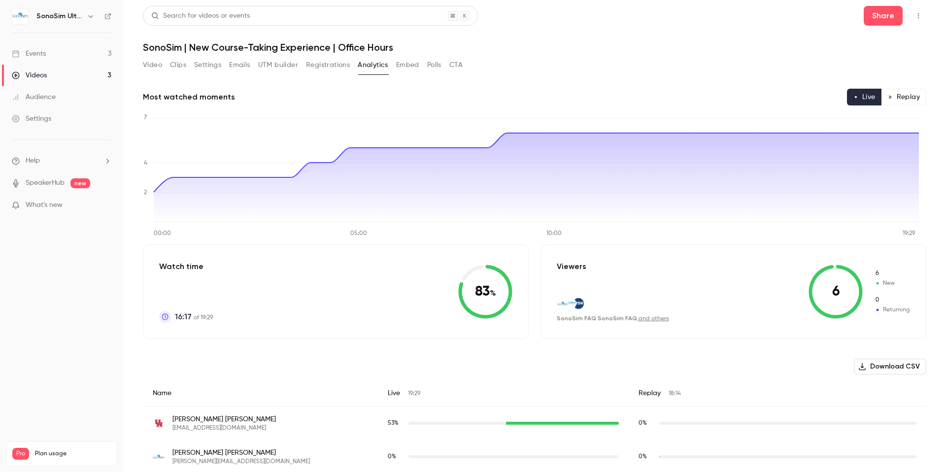
click at [394, 65] on div "Video Clips Settings Emails UTM builder Registrations Analytics Embed Polls CTA" at bounding box center [303, 65] width 320 height 16
click at [400, 65] on button "Embed" at bounding box center [407, 65] width 23 height 16
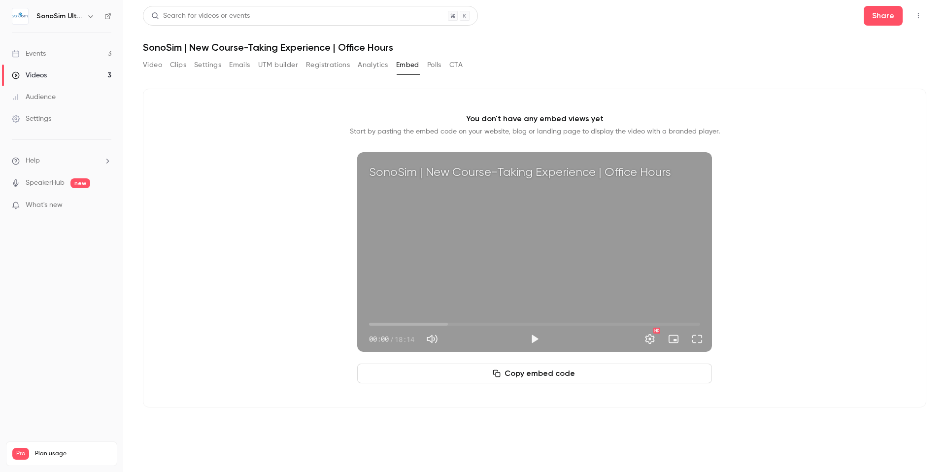
click at [463, 66] on button "CTA" at bounding box center [455, 65] width 13 height 16
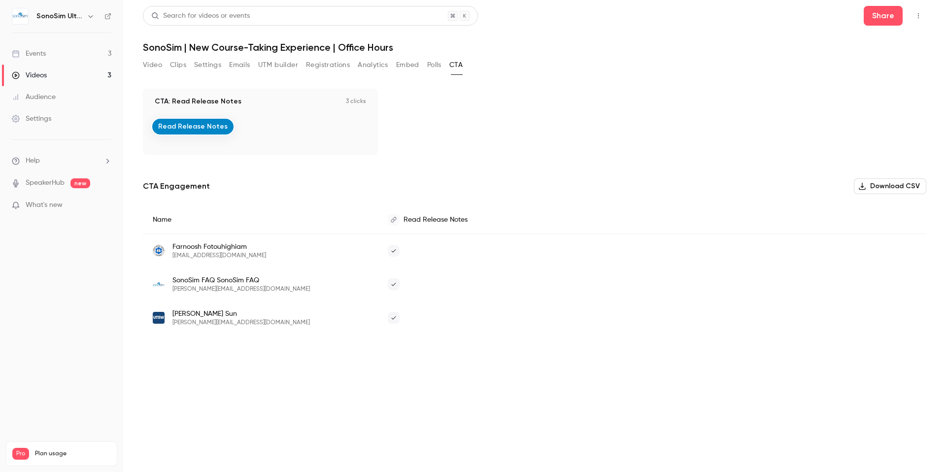
click at [430, 68] on button "Polls" at bounding box center [434, 65] width 14 height 16
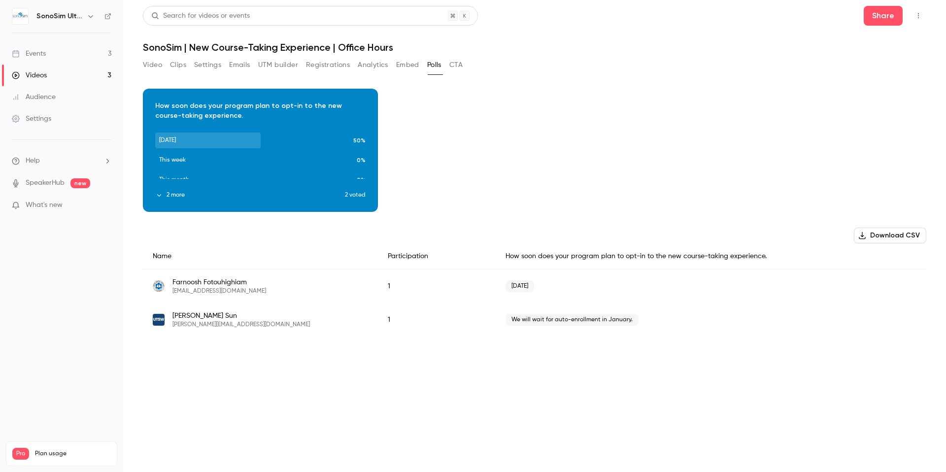
click at [157, 195] on icon "button" at bounding box center [159, 195] width 7 height 7
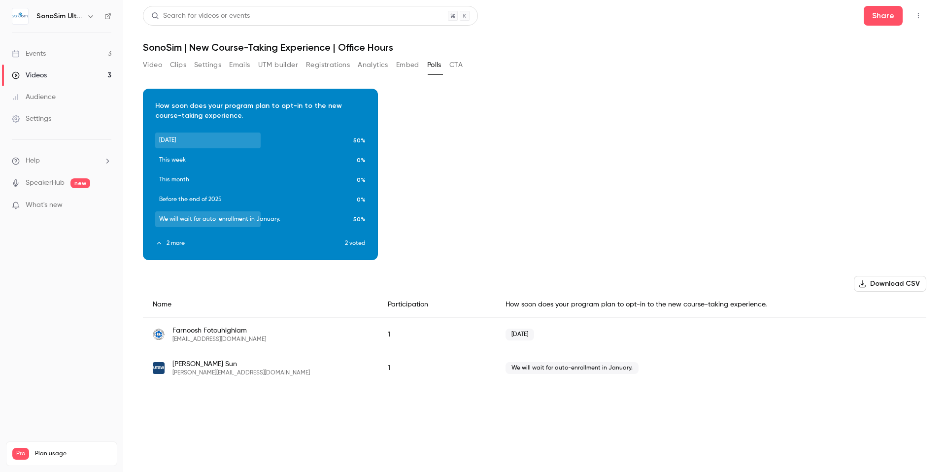
click at [158, 244] on icon "button" at bounding box center [159, 243] width 7 height 7
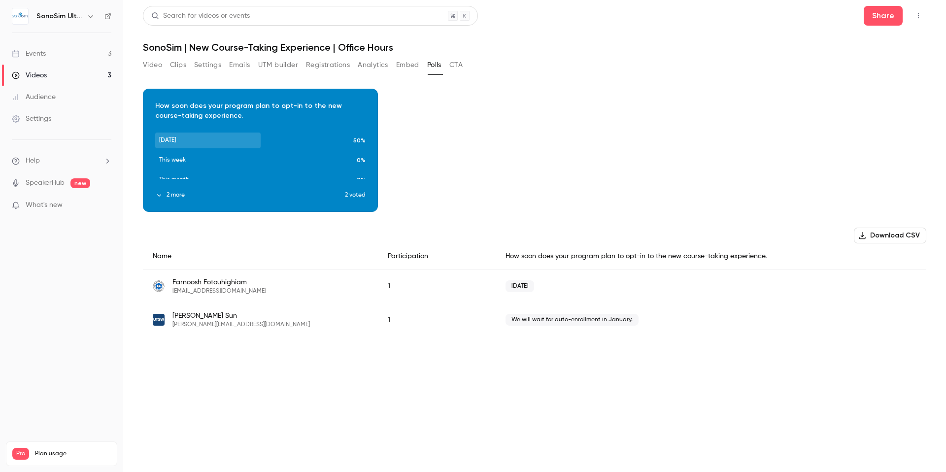
click at [377, 65] on button "Analytics" at bounding box center [373, 65] width 31 height 16
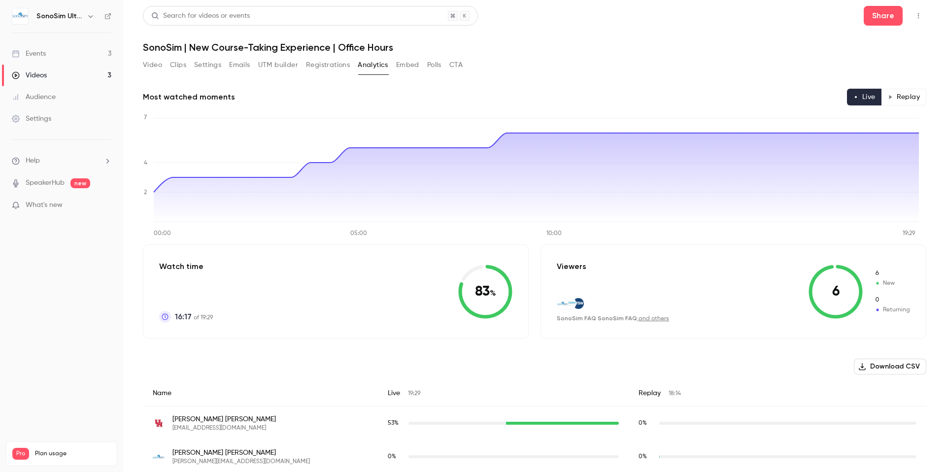
click at [61, 53] on link "Events 3" at bounding box center [61, 54] width 123 height 22
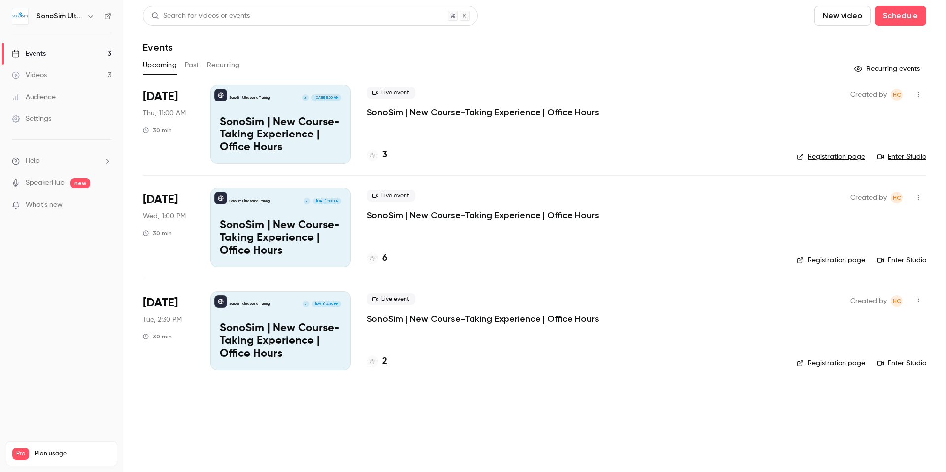
click at [284, 215] on div "SonoSim Ultrasound Training J [DATE] 1:00 PM SonoSim | New Course-Taking Experi…" at bounding box center [280, 227] width 140 height 79
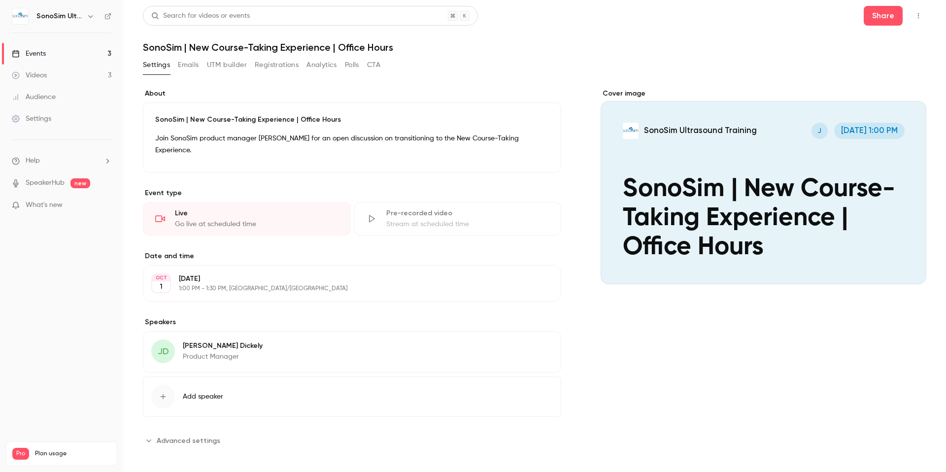
click at [268, 151] on p "Join SonoSim product manager [PERSON_NAME] for an open discussion on transition…" at bounding box center [352, 145] width 394 height 24
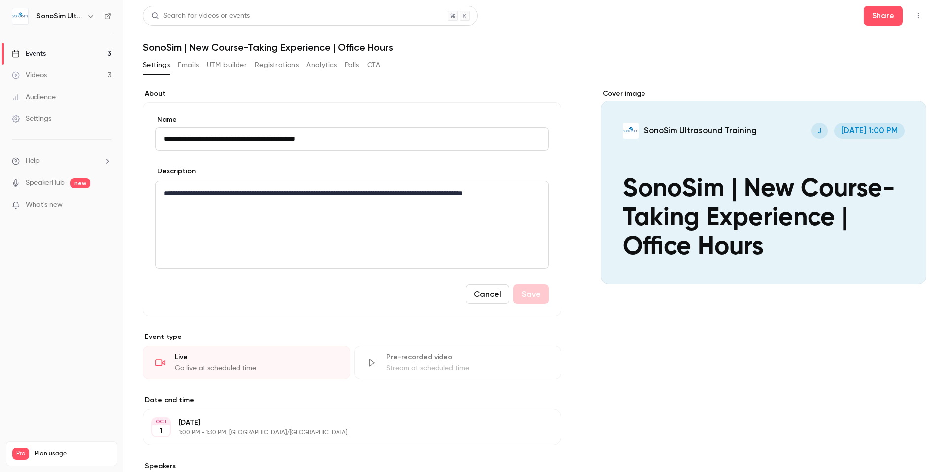
click at [224, 213] on div "**********" at bounding box center [352, 224] width 393 height 87
click at [535, 295] on button "Save" at bounding box center [530, 294] width 35 height 20
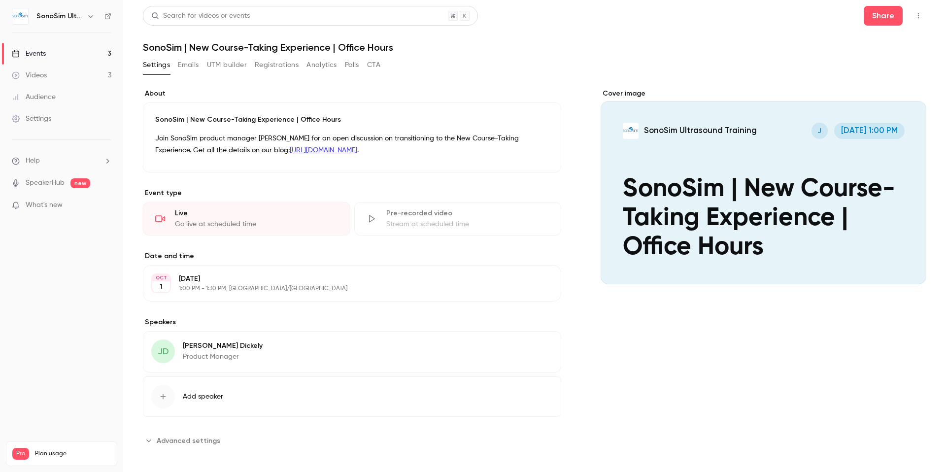
click at [272, 65] on button "Registrations" at bounding box center [277, 65] width 44 height 16
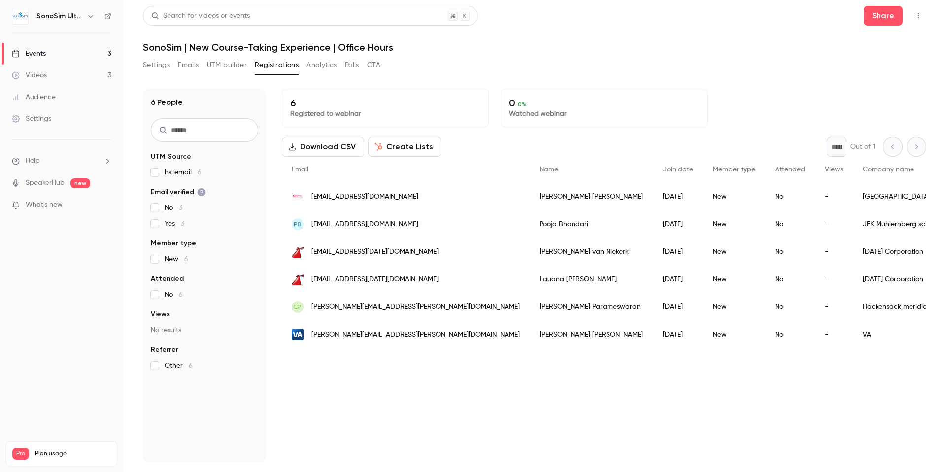
click at [169, 67] on button "Settings" at bounding box center [156, 65] width 27 height 16
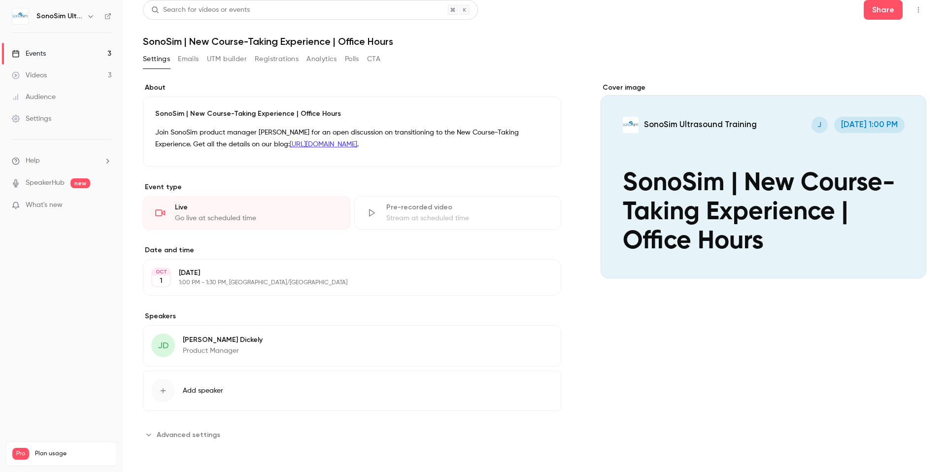
scroll to position [4, 0]
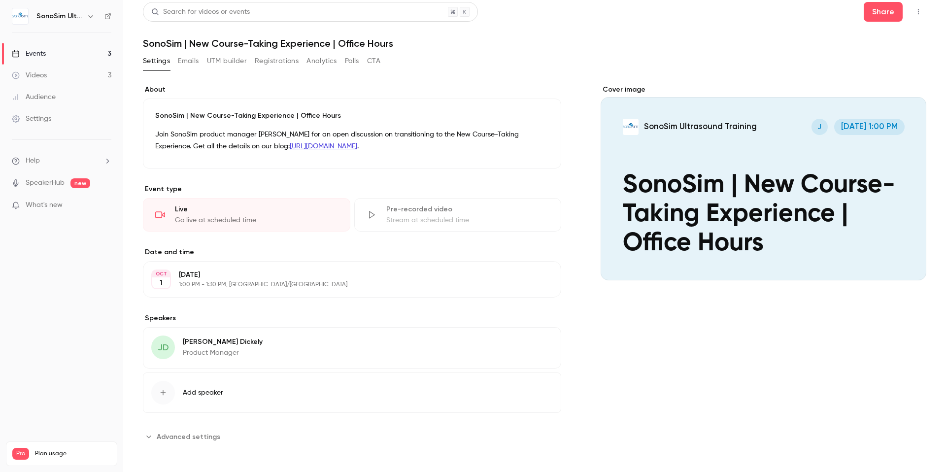
click at [150, 432] on button "Advanced settings" at bounding box center [184, 437] width 83 height 16
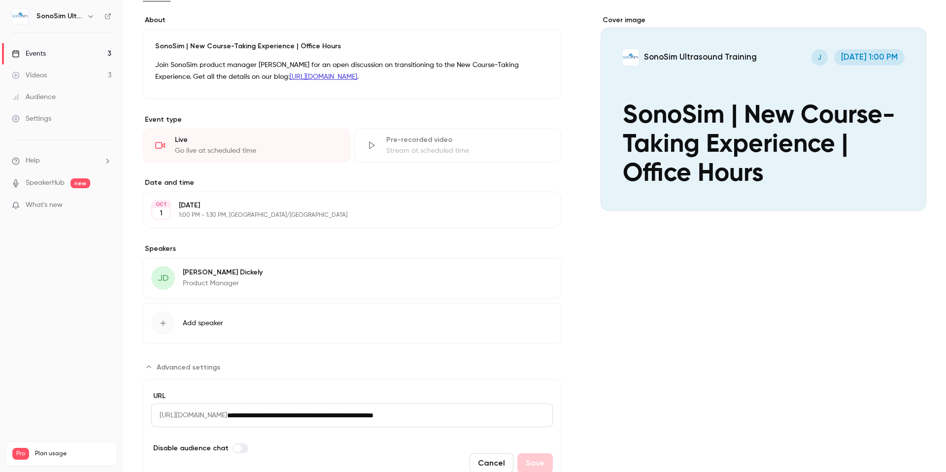
scroll to position [116, 0]
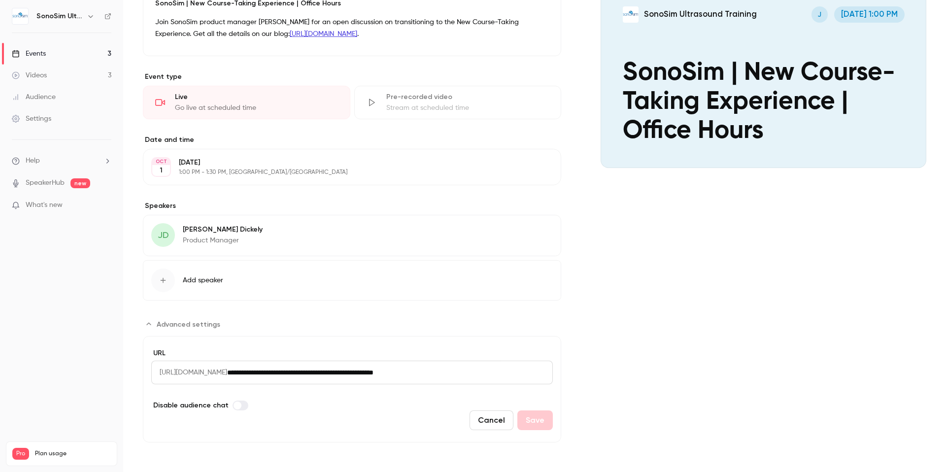
drag, startPoint x: 515, startPoint y: 374, endPoint x: 108, endPoint y: 374, distance: 406.9
click at [108, 374] on div "**********" at bounding box center [473, 236] width 946 height 472
click at [610, 196] on div "Cover image SonoSim Ultrasound Training J [DATE] 1:00 PM SonoSim | New Course-T…" at bounding box center [764, 207] width 326 height 470
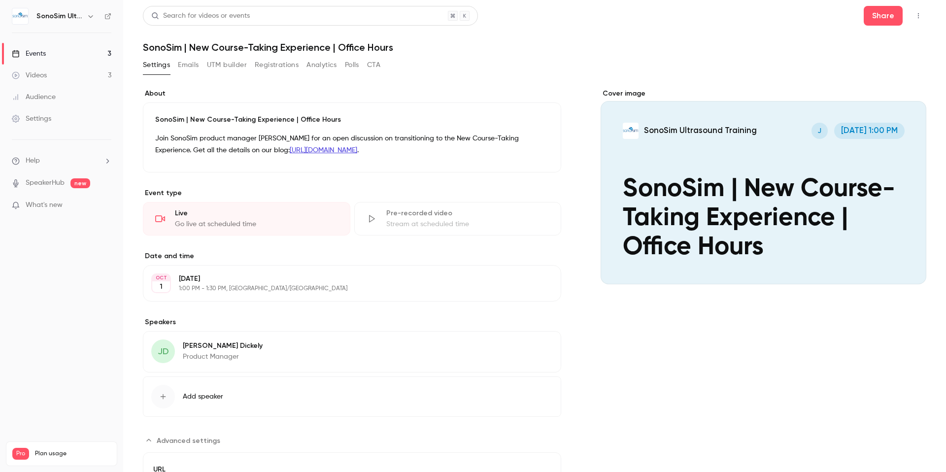
click at [903, 267] on icon "Cover image" at bounding box center [908, 267] width 11 height 8
click at [181, 74] on div "Settings Emails UTM builder Registrations Analytics Polls CTA" at bounding box center [261, 67] width 237 height 20
click at [190, 65] on button "Emails" at bounding box center [188, 65] width 21 height 16
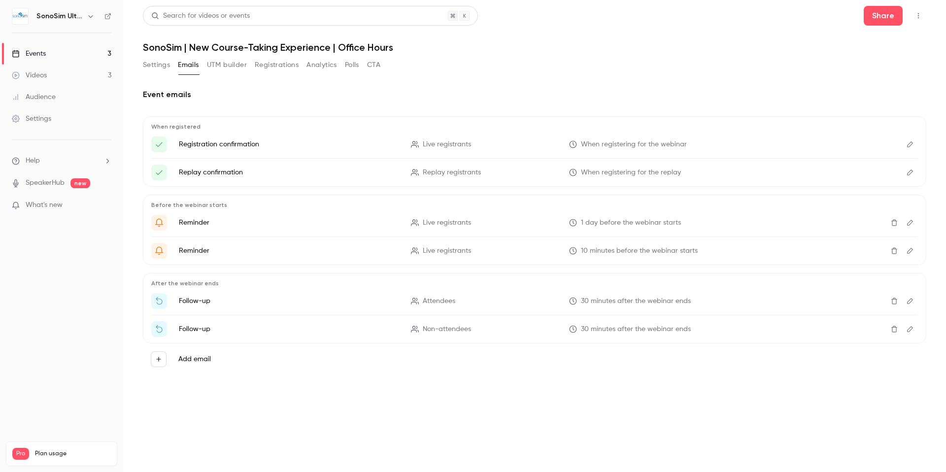
click at [149, 63] on button "Settings" at bounding box center [156, 65] width 27 height 16
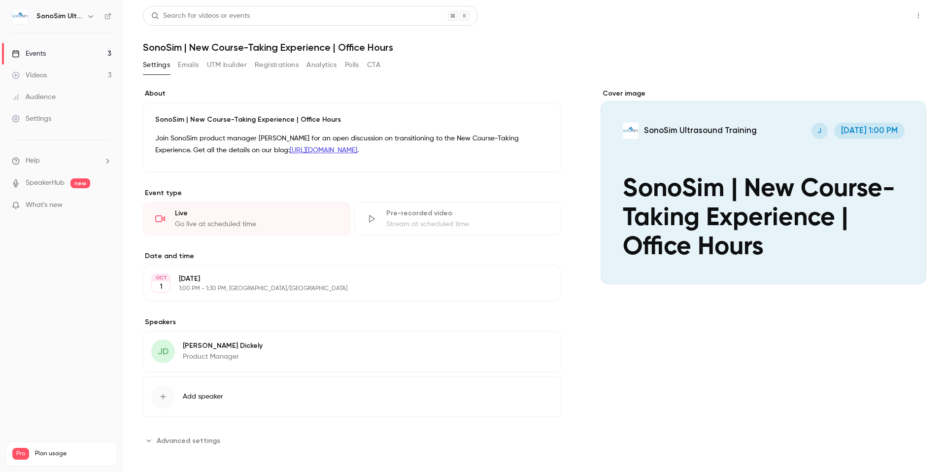
click at [880, 16] on button "Share" at bounding box center [883, 16] width 39 height 20
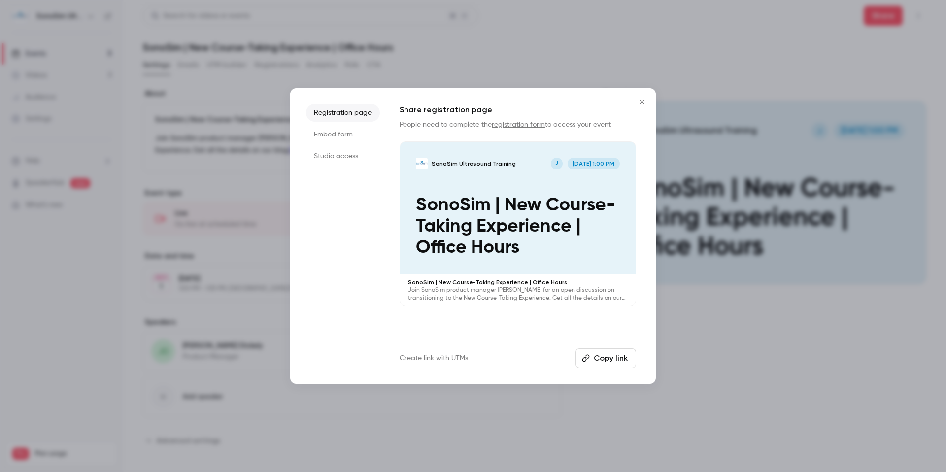
click at [599, 362] on button "Copy link" at bounding box center [605, 358] width 61 height 20
click at [640, 102] on icon "Close" at bounding box center [642, 102] width 12 height 8
click at [640, 102] on div "Cover image" at bounding box center [764, 187] width 326 height 196
click at [0, 0] on input "SonoSim Ultrasound Training J [DATE] 1:00 PM SonoSim | New Course-Taking Experi…" at bounding box center [0, 0] width 0 height 0
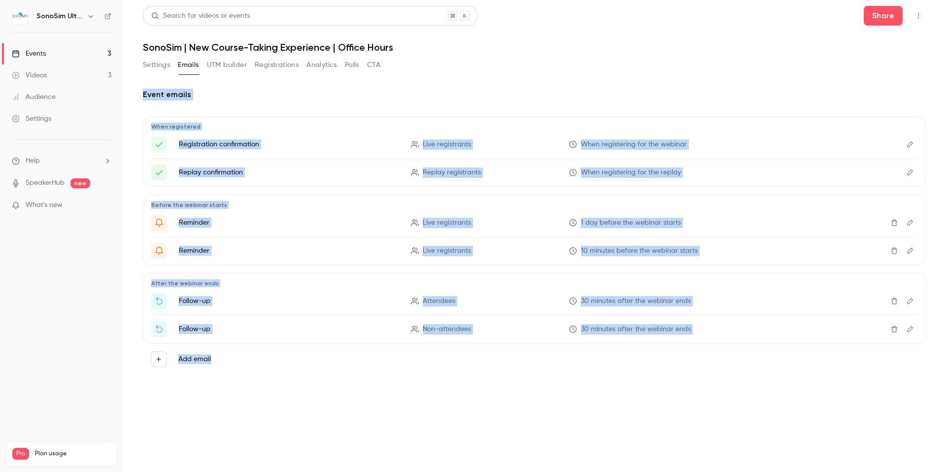
click at [54, 54] on link "Events 3" at bounding box center [61, 54] width 123 height 22
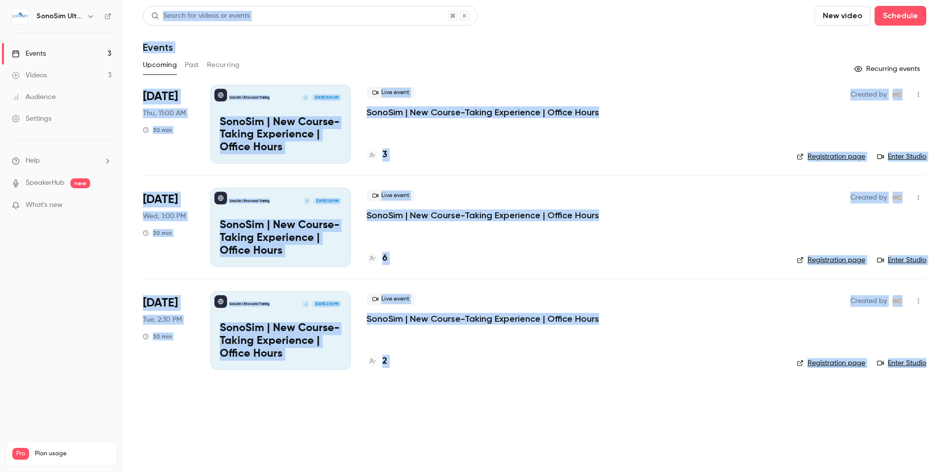
click at [509, 153] on div "3" at bounding box center [574, 154] width 414 height 13
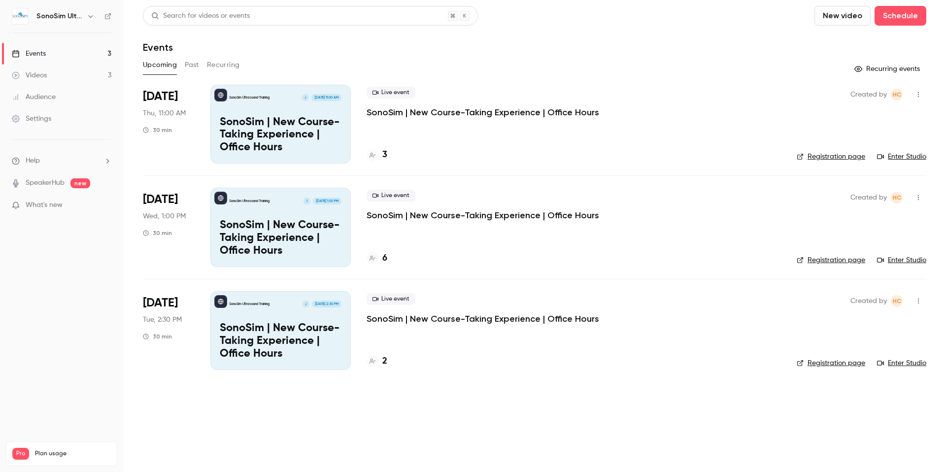
click at [236, 141] on p "SonoSim | New Course-Taking Experience | Office Hours" at bounding box center [281, 135] width 122 height 38
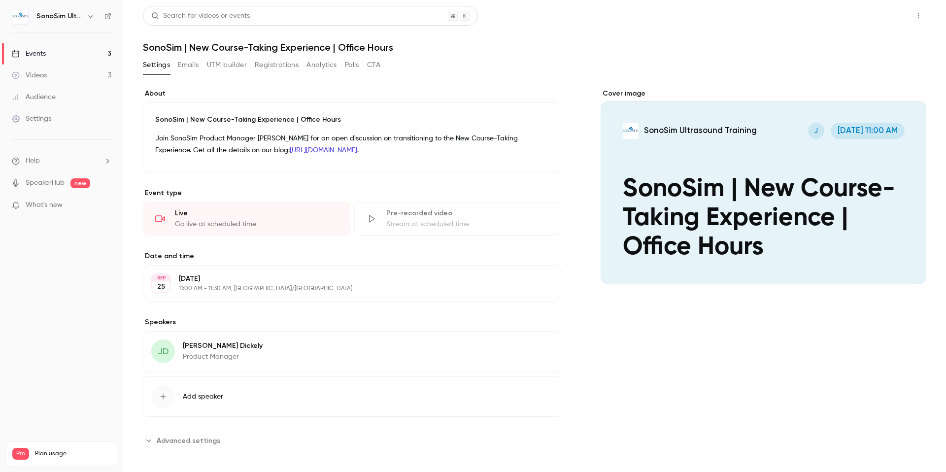
click at [873, 17] on button "Share" at bounding box center [883, 16] width 39 height 20
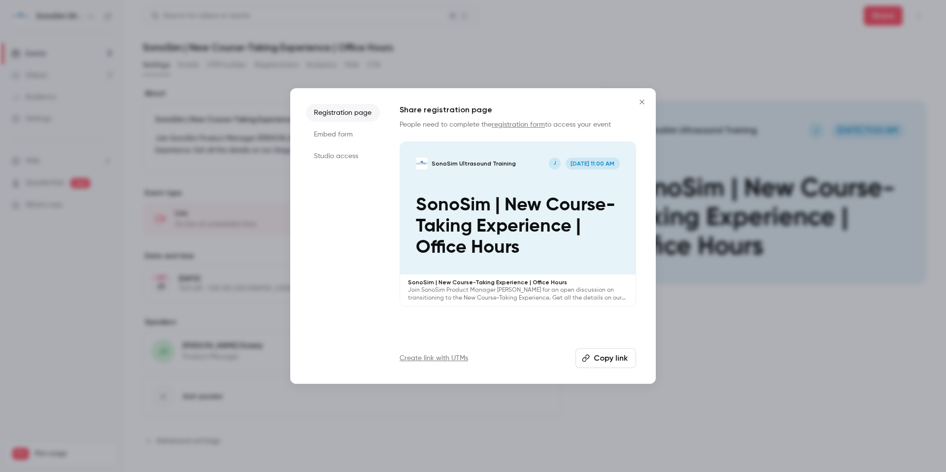
click at [613, 358] on button "Copy link" at bounding box center [605, 358] width 61 height 20
click at [640, 101] on icon "Close" at bounding box center [642, 102] width 12 height 8
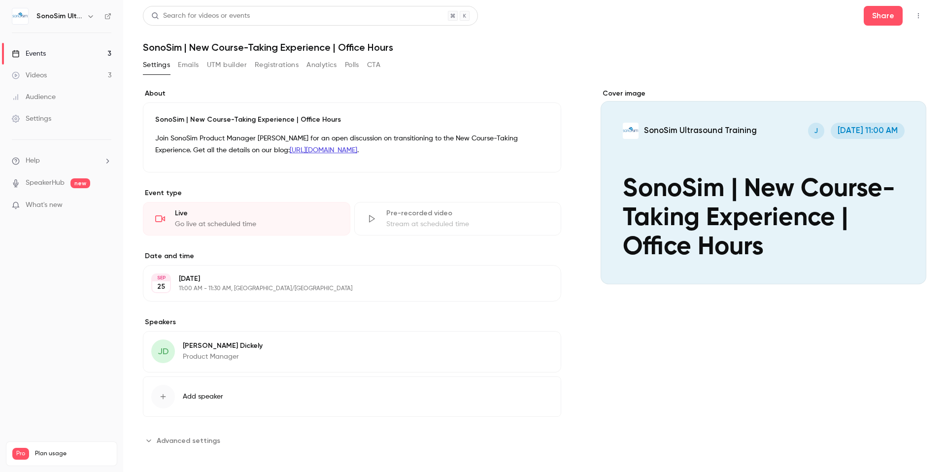
click at [78, 53] on link "Events 3" at bounding box center [61, 54] width 123 height 22
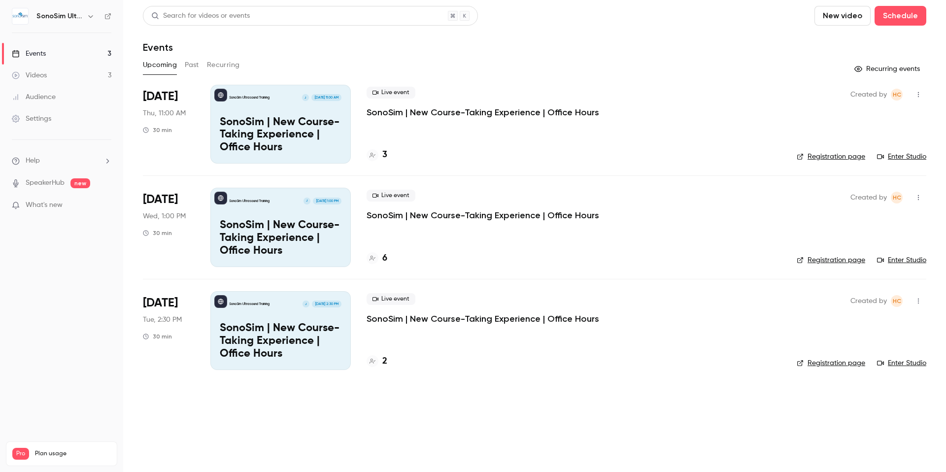
click at [289, 329] on p "SonoSim | New Course-Taking Experience | Office Hours" at bounding box center [281, 341] width 122 height 38
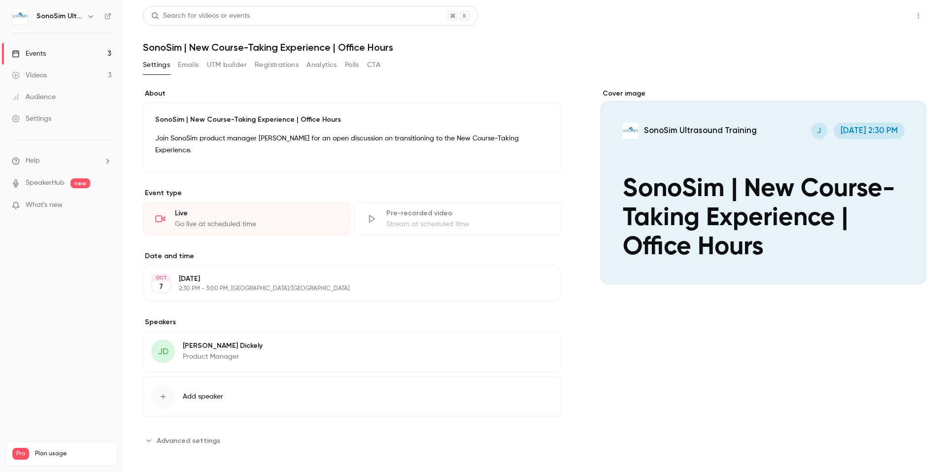
click at [871, 22] on button "Share" at bounding box center [883, 16] width 39 height 20
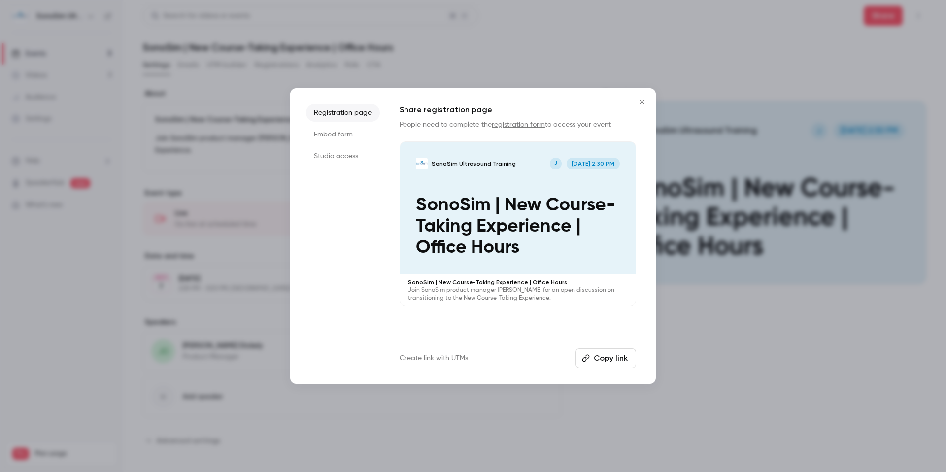
drag, startPoint x: 600, startPoint y: 358, endPoint x: 594, endPoint y: 358, distance: 5.9
click at [600, 358] on button "Copy link" at bounding box center [605, 358] width 61 height 20
click at [637, 99] on icon "Close" at bounding box center [642, 102] width 12 height 8
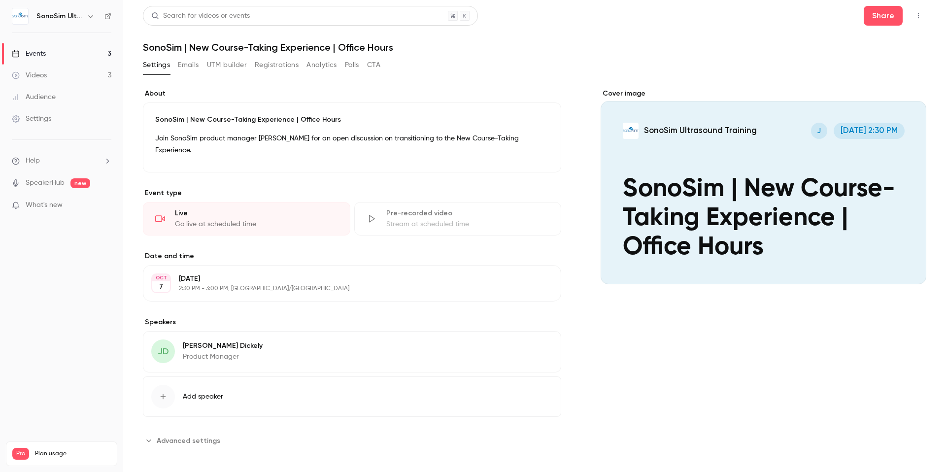
click at [70, 53] on link "Events 3" at bounding box center [61, 54] width 123 height 22
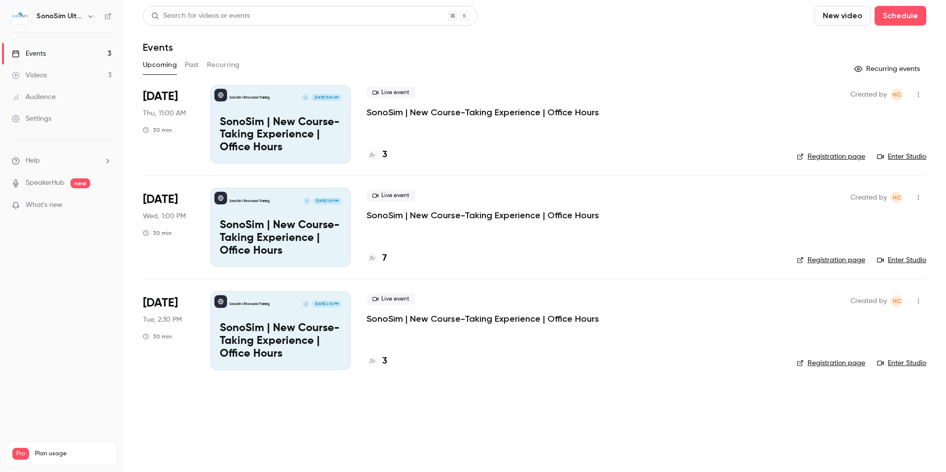
click at [438, 109] on p "SonoSim | New Course-Taking Experience | Office Hours" at bounding box center [483, 112] width 233 height 12
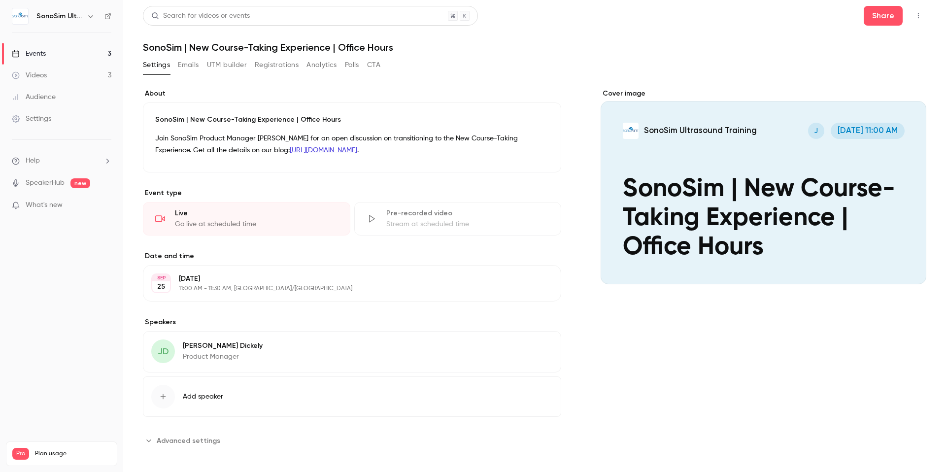
click at [252, 67] on div "Settings Emails UTM builder Registrations Analytics Polls CTA" at bounding box center [261, 65] width 237 height 16
click at [263, 65] on button "Registrations" at bounding box center [277, 65] width 44 height 16
click at [283, 67] on button "Registrations" at bounding box center [277, 65] width 44 height 16
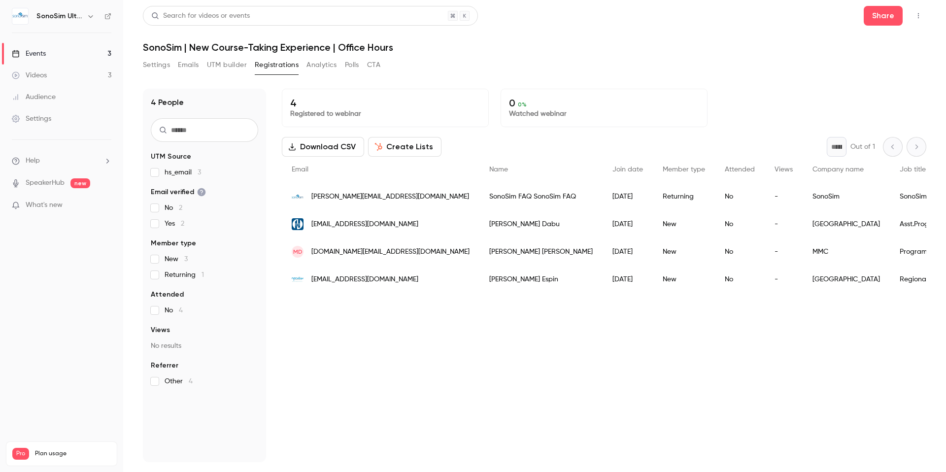
click at [159, 62] on button "Settings" at bounding box center [156, 65] width 27 height 16
click at [75, 52] on link "Events 3" at bounding box center [61, 54] width 123 height 22
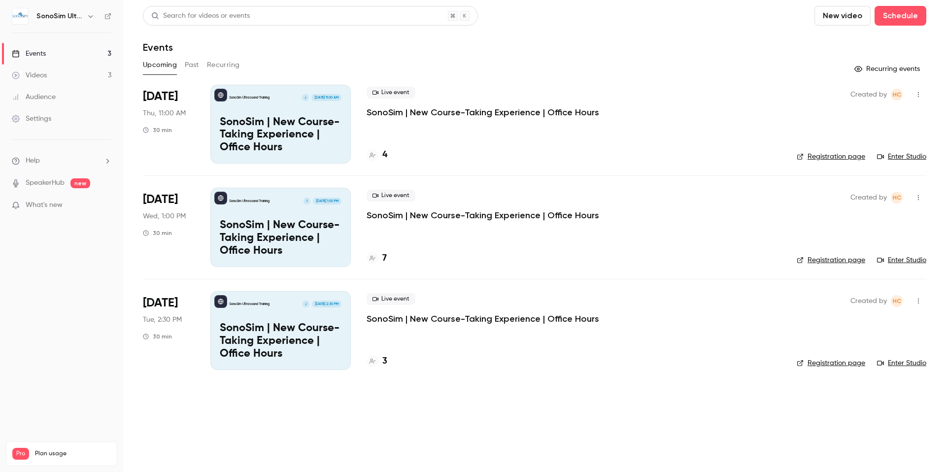
click at [290, 215] on div "SonoSim Ultrasound Training J [DATE] 1:00 PM SonoSim | New Course-Taking Experi…" at bounding box center [280, 227] width 140 height 79
click at [297, 125] on p "SonoSim | New Course-Taking Experience | Office Hours" at bounding box center [281, 135] width 122 height 38
click at [281, 124] on p "SonoSim | New Course-Taking Experience | Office Hours" at bounding box center [281, 135] width 122 height 38
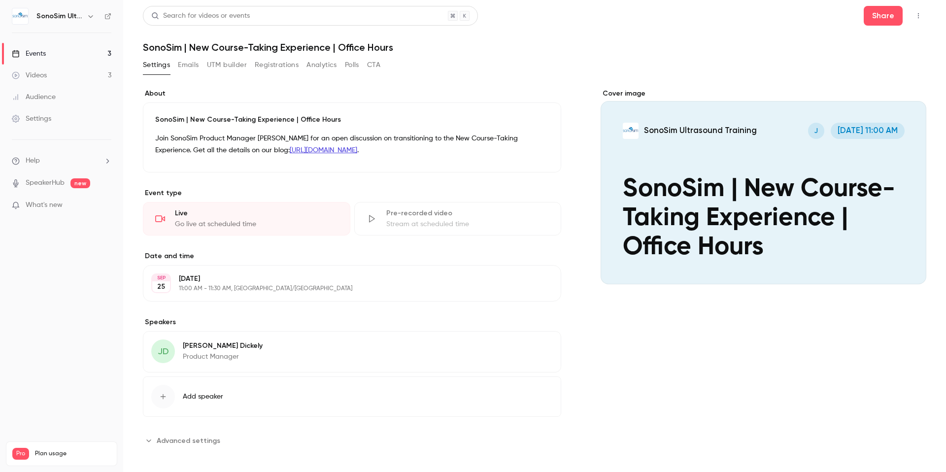
drag, startPoint x: 908, startPoint y: 5, endPoint x: 914, endPoint y: 11, distance: 8.4
click at [908, 7] on div "Share" at bounding box center [895, 16] width 63 height 20
click at [914, 11] on button "button" at bounding box center [918, 16] width 16 height 16
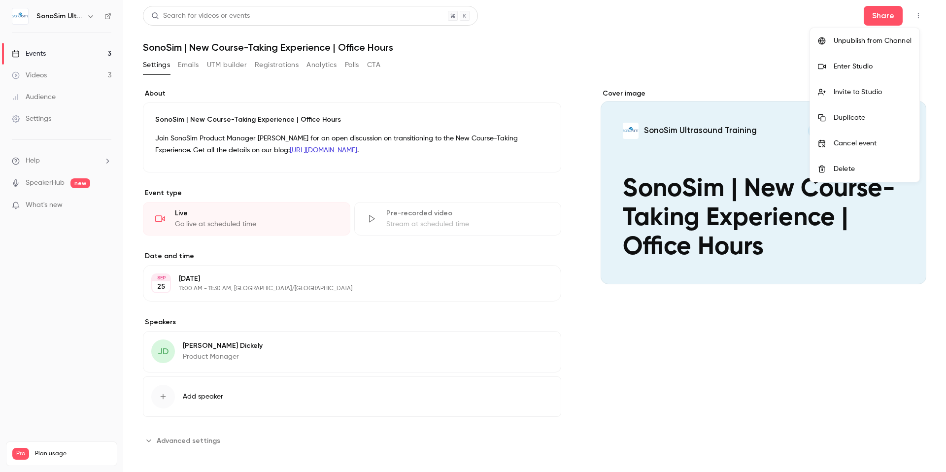
click at [868, 65] on div "Enter Studio" at bounding box center [873, 67] width 78 height 10
